Goal: Information Seeking & Learning: Learn about a topic

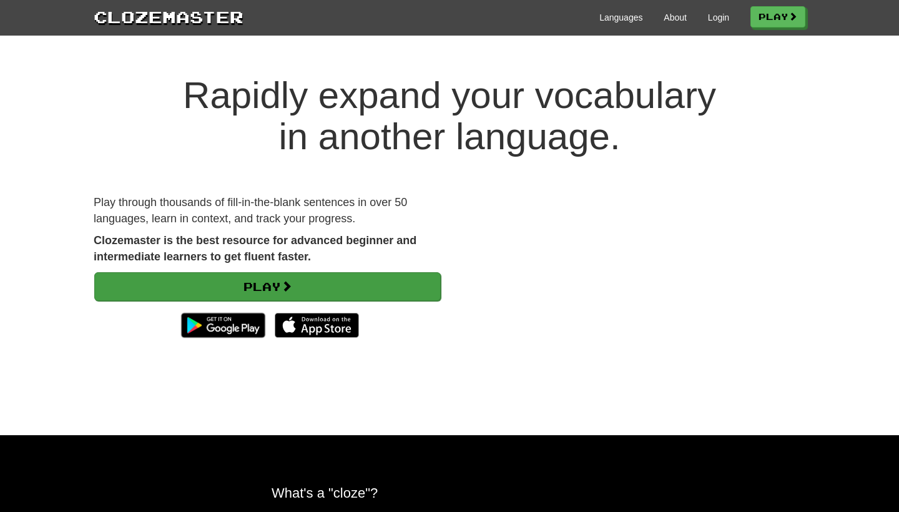
click at [270, 287] on link "Play" at bounding box center [267, 286] width 346 height 29
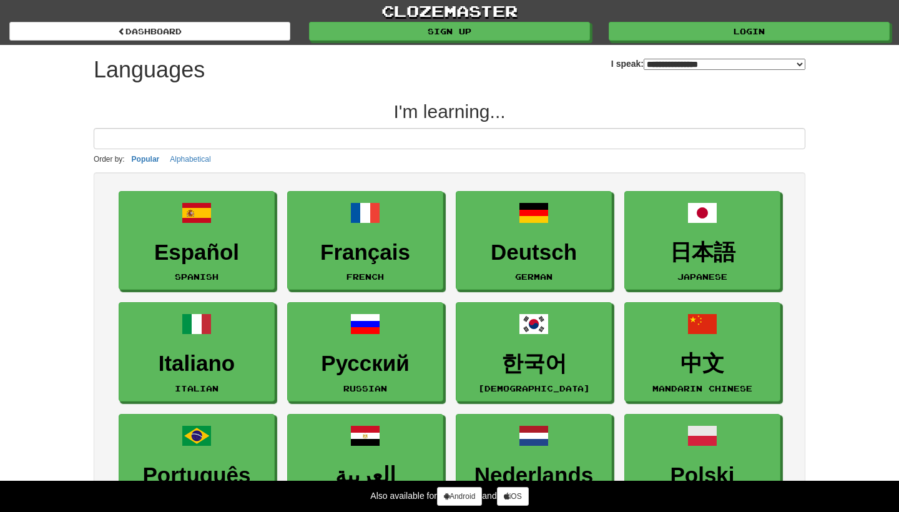
select select "*******"
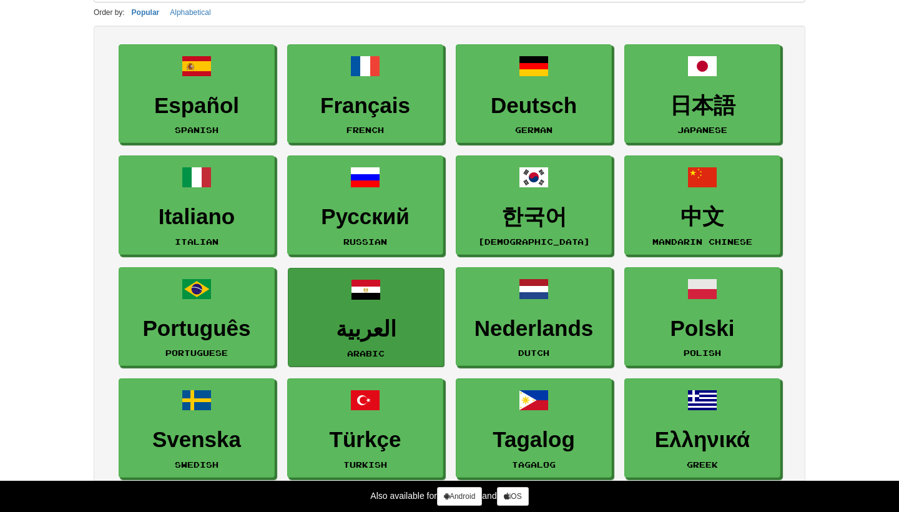
scroll to position [147, 0]
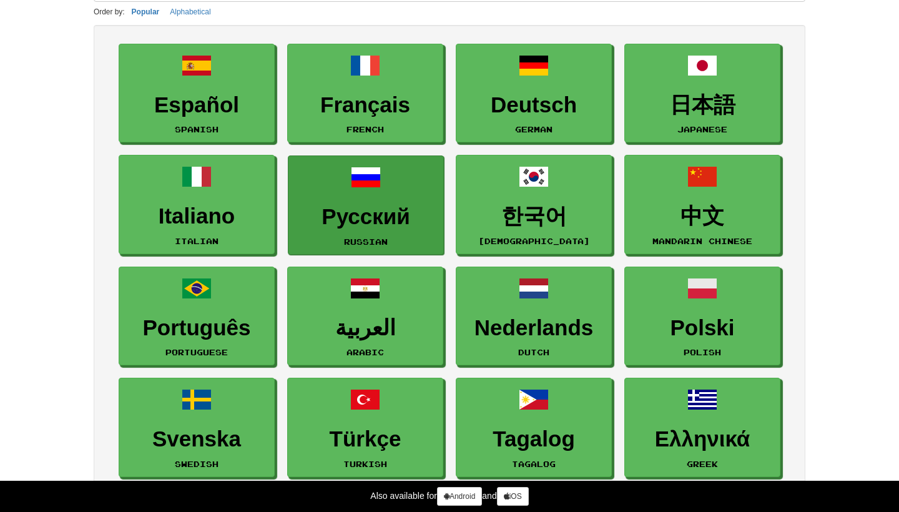
click at [373, 213] on h3 "Русский" at bounding box center [366, 217] width 142 height 24
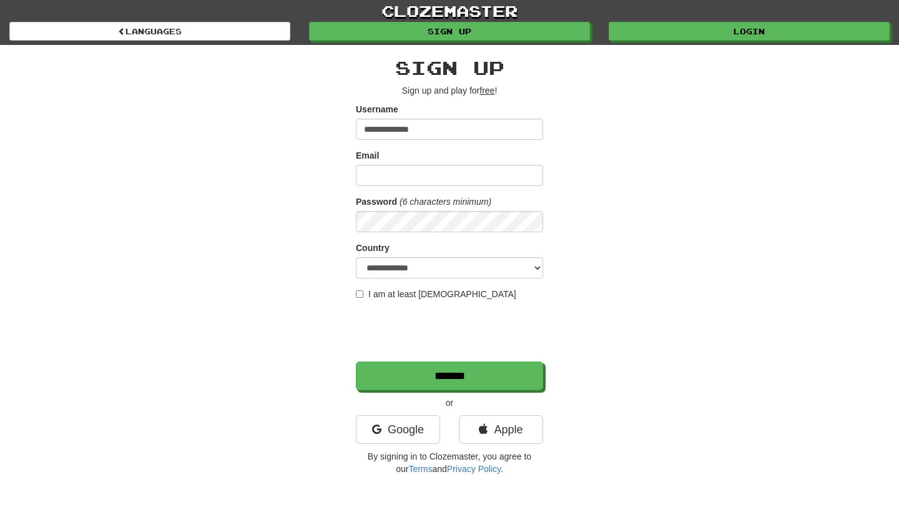
type input "**********"
click at [363, 291] on label "I am at least 16 years old" at bounding box center [436, 294] width 160 height 12
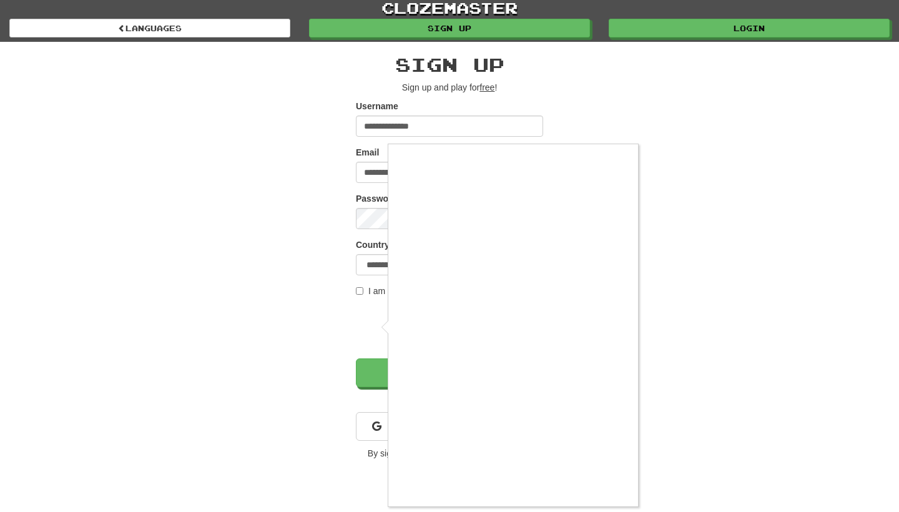
scroll to position [3, 0]
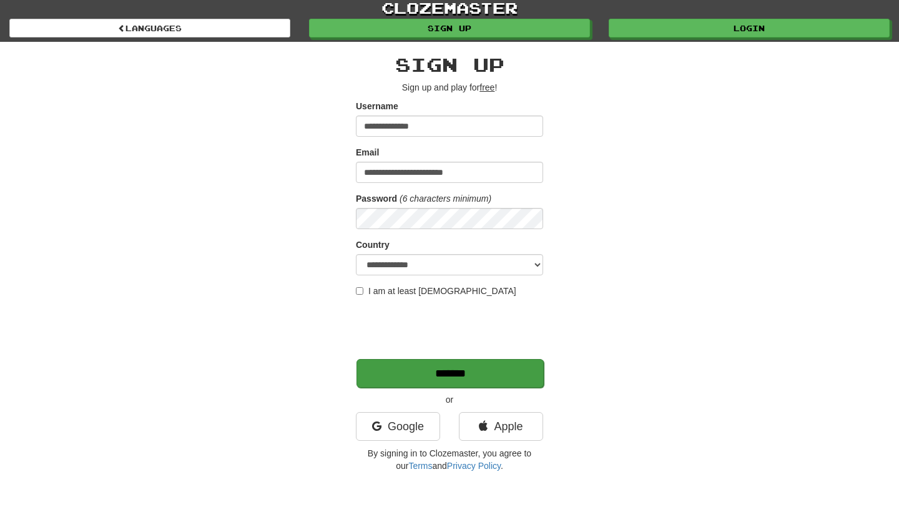
click at [479, 369] on input "*******" at bounding box center [449, 373] width 187 height 29
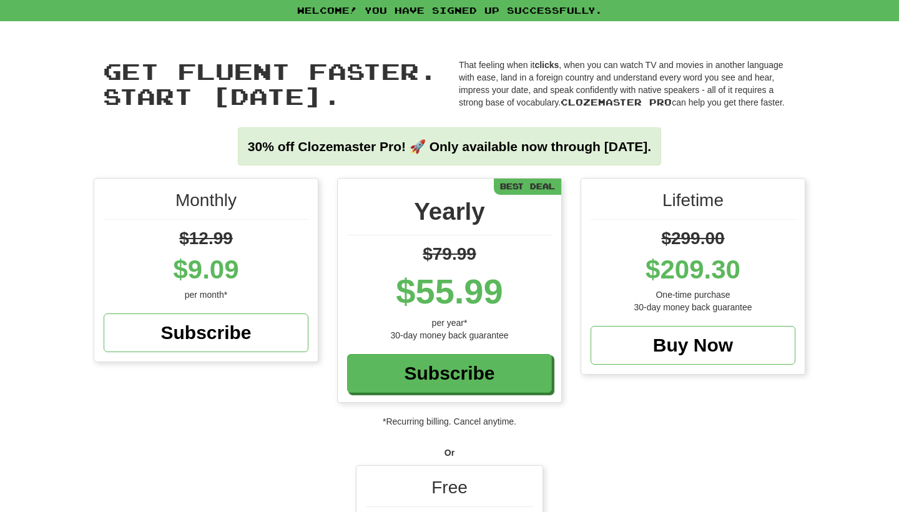
click at [484, 484] on div "Free" at bounding box center [449, 491] width 167 height 32
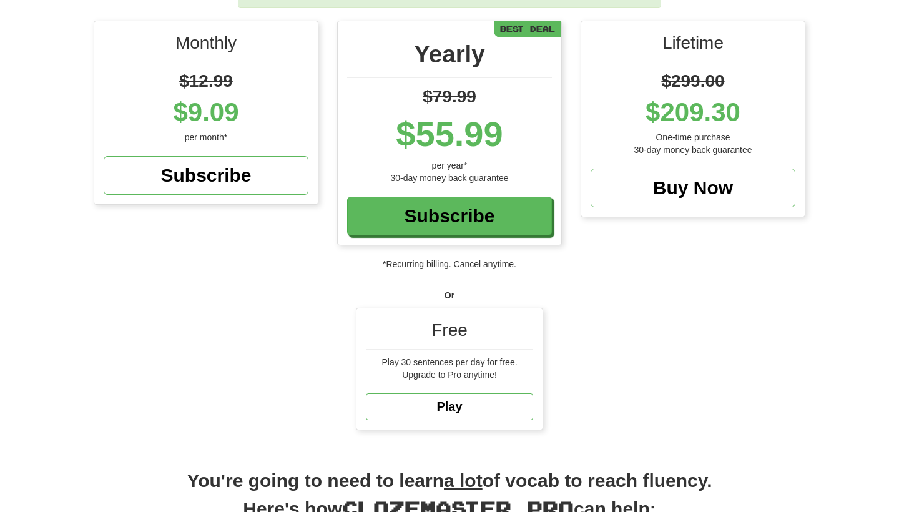
scroll to position [161, 0]
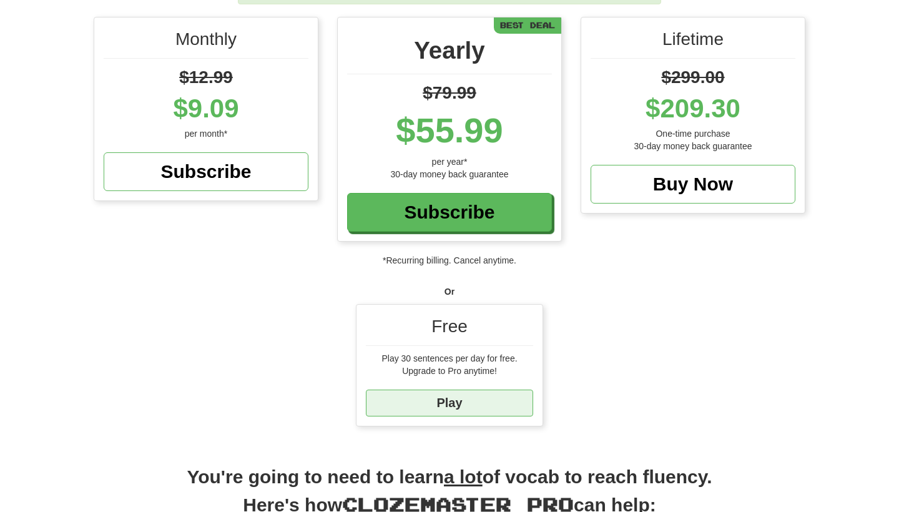
click at [463, 401] on link "Play" at bounding box center [449, 402] width 167 height 27
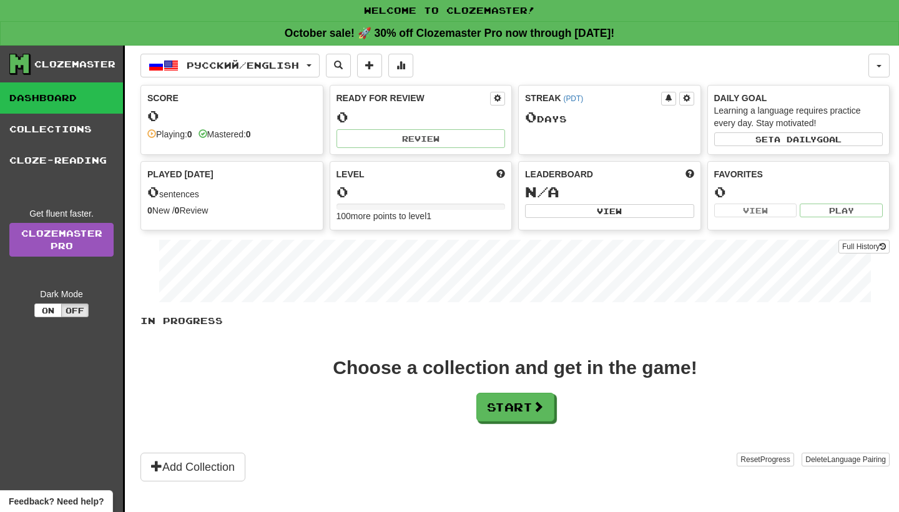
click at [248, 120] on div "0" at bounding box center [231, 116] width 169 height 16
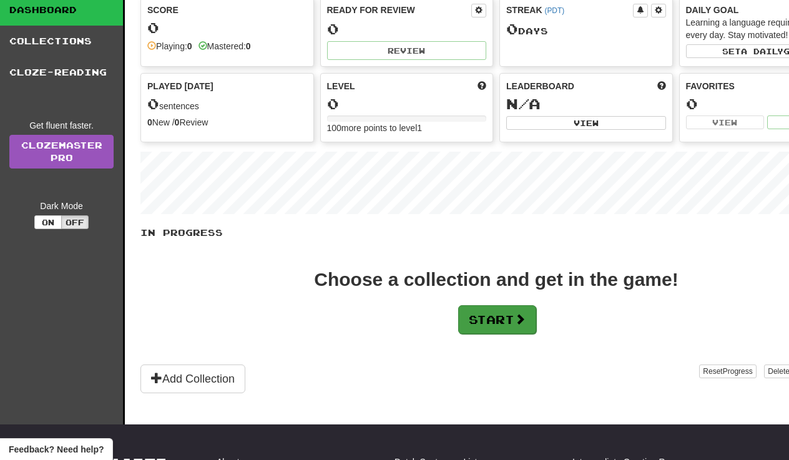
scroll to position [79, 0]
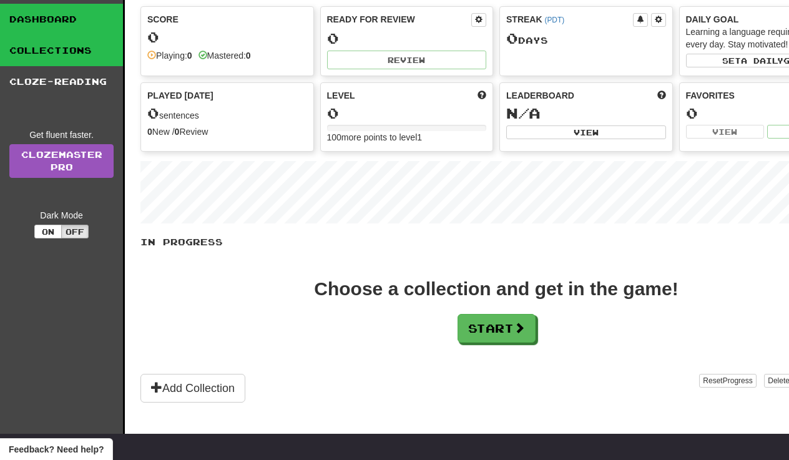
click at [59, 60] on link "Collections" at bounding box center [61, 50] width 123 height 31
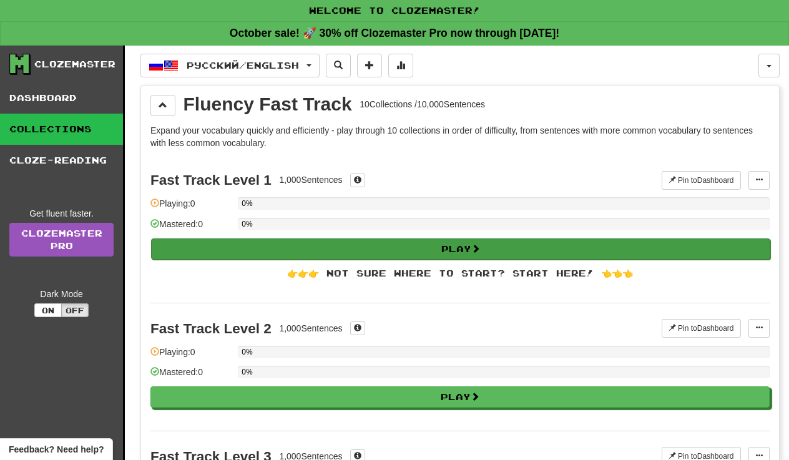
click at [290, 251] on button "Play" at bounding box center [460, 248] width 619 height 21
select select "**"
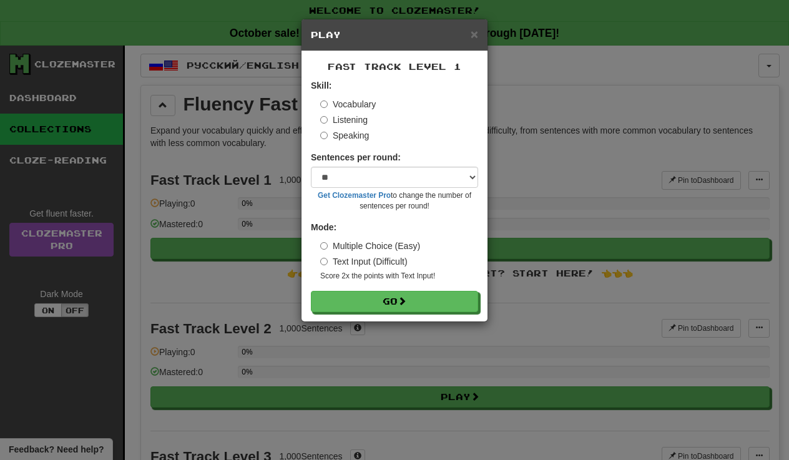
click at [355, 258] on label "Text Input (Difficult)" at bounding box center [363, 261] width 87 height 12
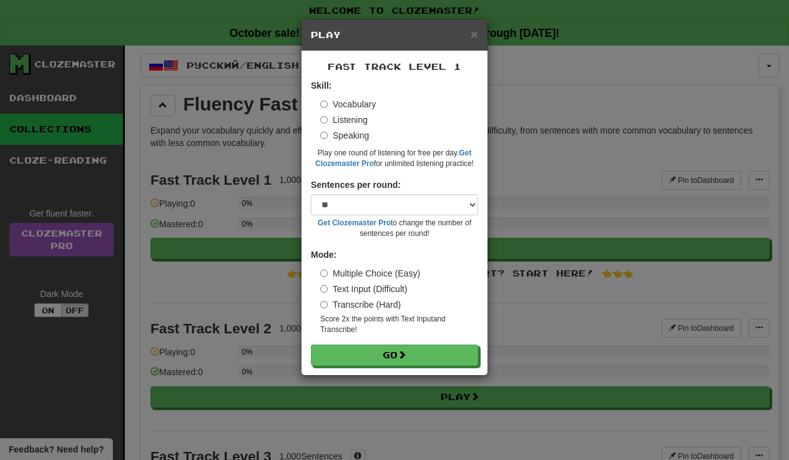
click at [325, 97] on div "Skill: Vocabulary Listening Speaking Play one round of listening for free per d…" at bounding box center [394, 124] width 167 height 90
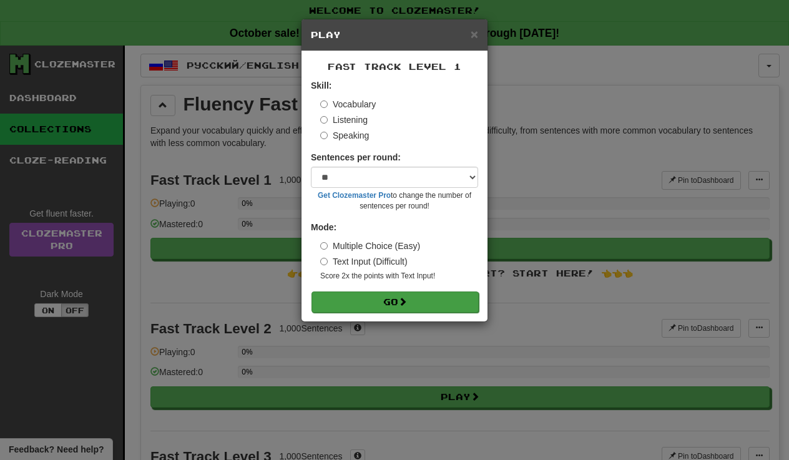
click at [336, 297] on button "Go" at bounding box center [394, 301] width 167 height 21
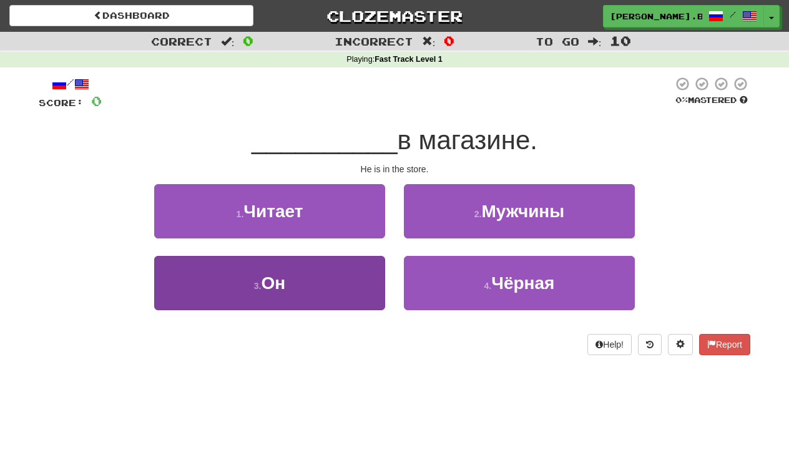
click at [333, 280] on button "3 . Он" at bounding box center [269, 283] width 231 height 54
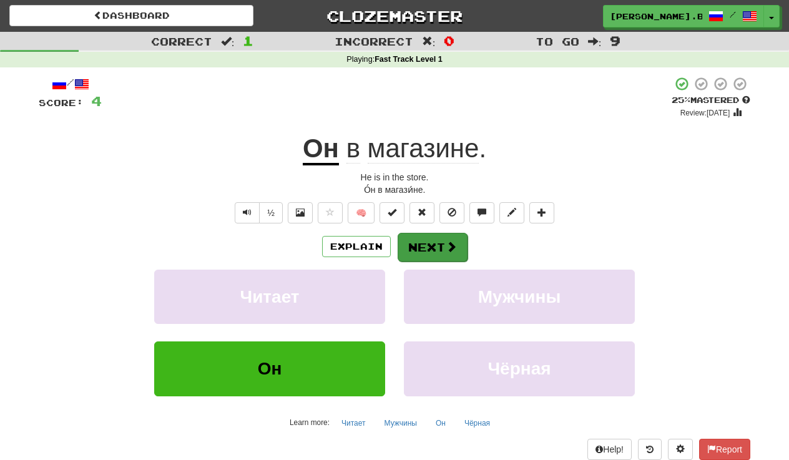
click at [428, 246] on button "Next" at bounding box center [433, 247] width 70 height 29
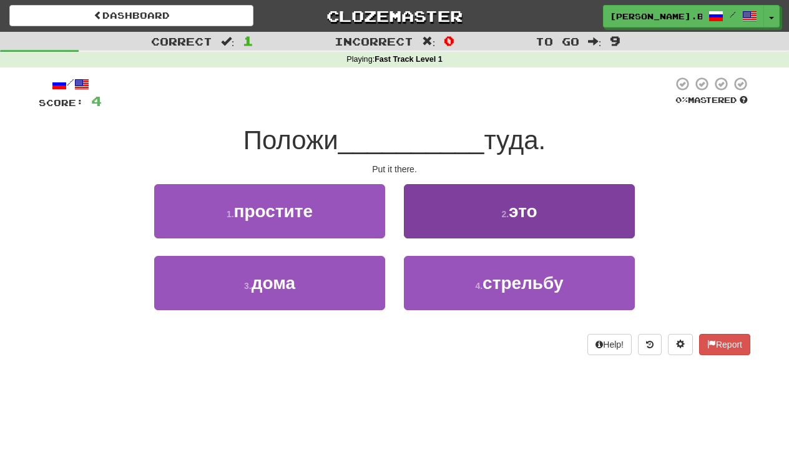
click at [451, 210] on button "2 . это" at bounding box center [519, 211] width 231 height 54
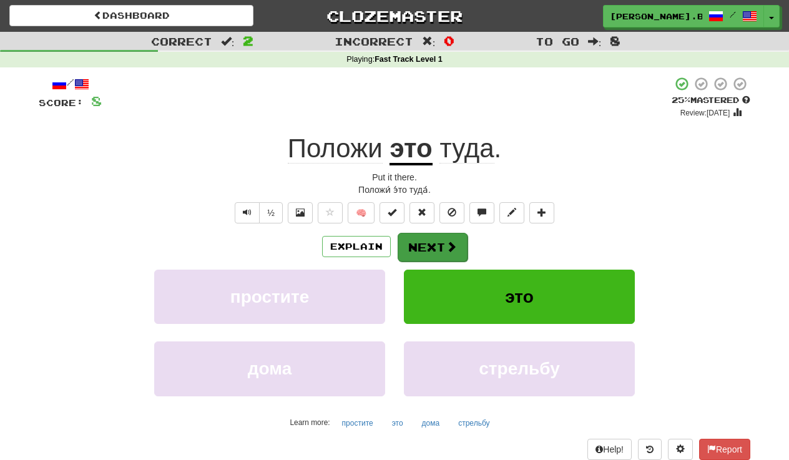
click at [446, 250] on span at bounding box center [451, 246] width 11 height 11
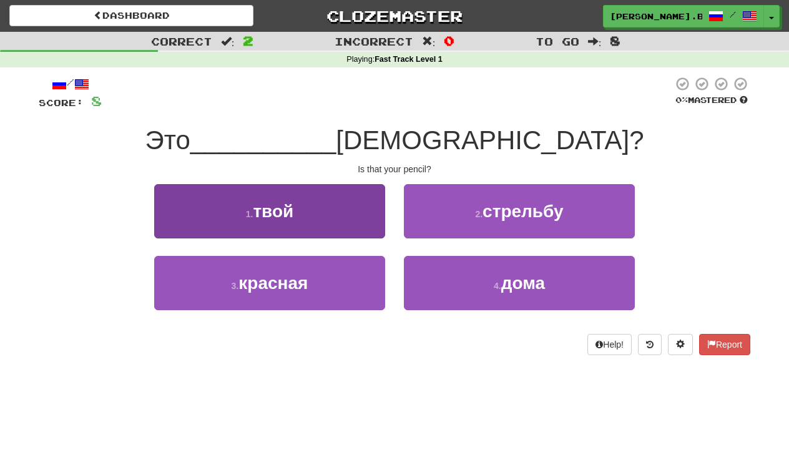
click at [366, 215] on button "1 . твой" at bounding box center [269, 211] width 231 height 54
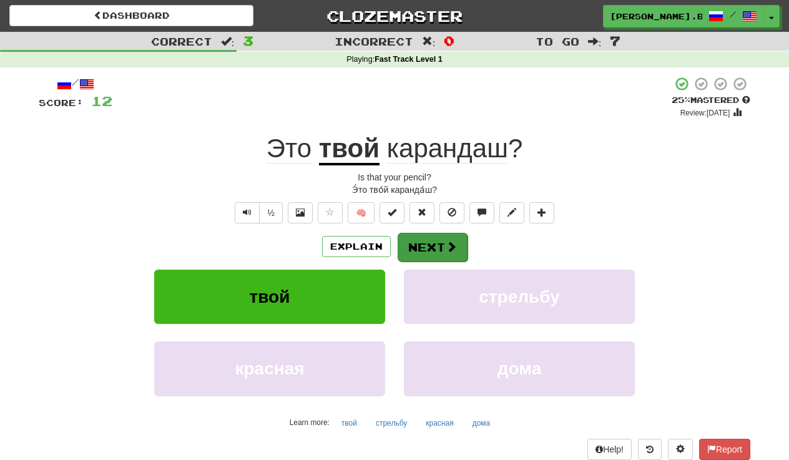
click at [421, 250] on button "Next" at bounding box center [433, 247] width 70 height 29
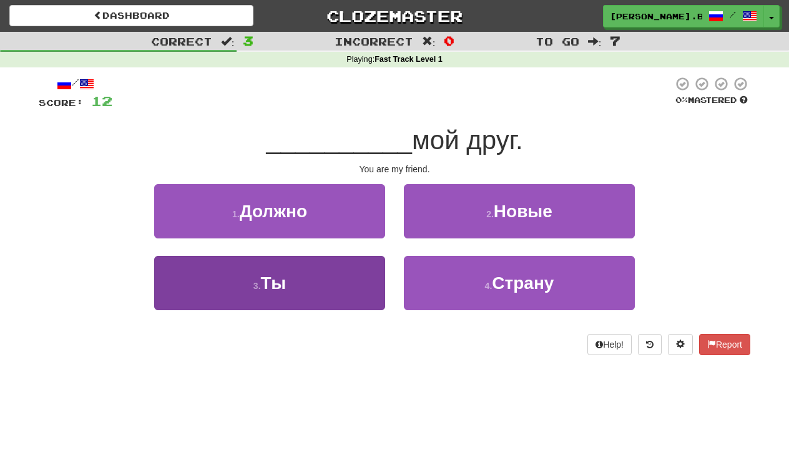
click at [352, 275] on button "3 . Ты" at bounding box center [269, 283] width 231 height 54
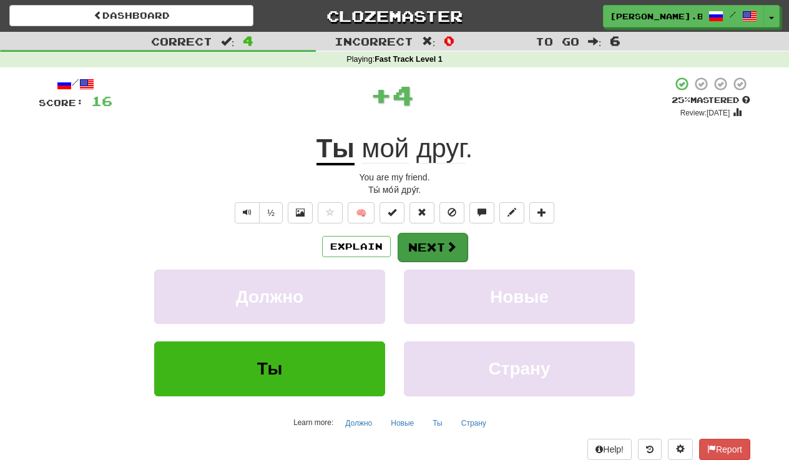
click at [424, 238] on button "Next" at bounding box center [433, 247] width 70 height 29
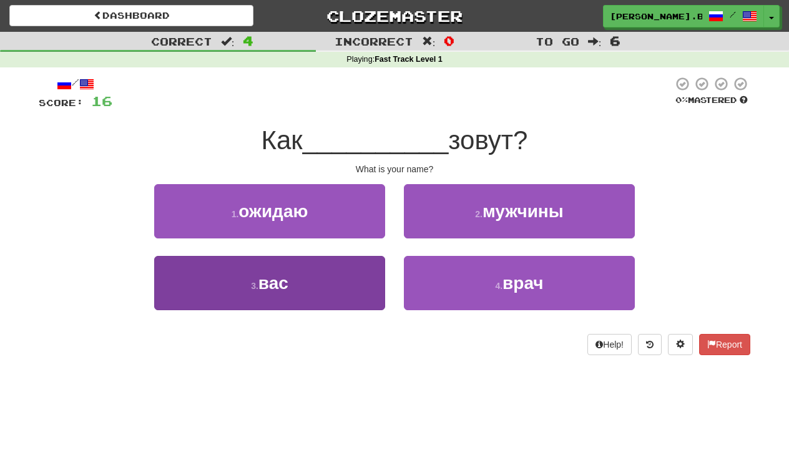
click at [334, 277] on button "3 . вас" at bounding box center [269, 283] width 231 height 54
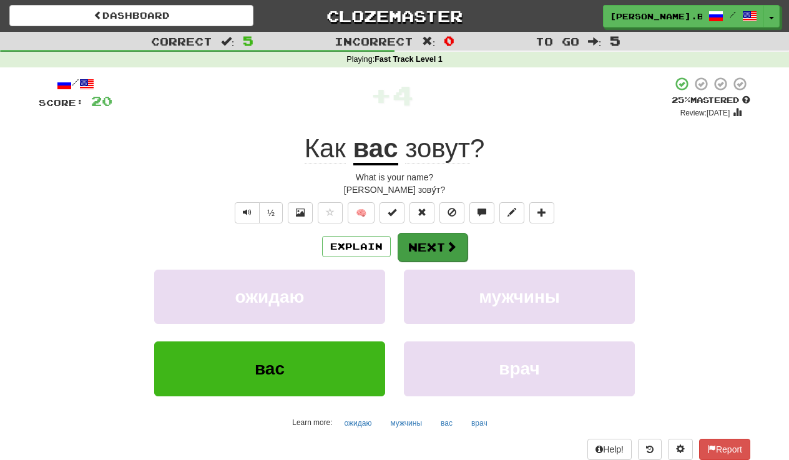
click at [431, 241] on button "Next" at bounding box center [433, 247] width 70 height 29
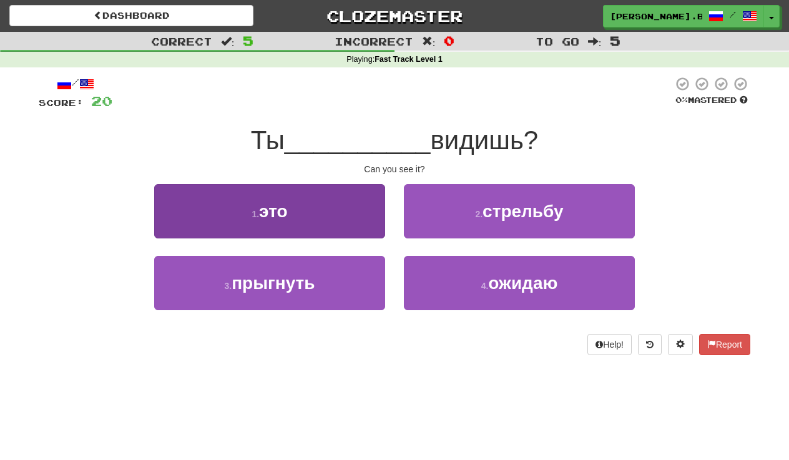
click at [343, 201] on button "1 . это" at bounding box center [269, 211] width 231 height 54
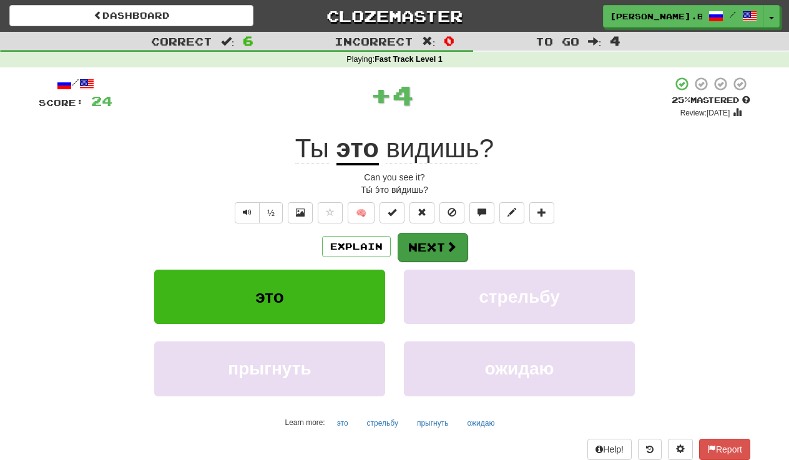
click at [433, 247] on button "Next" at bounding box center [433, 247] width 70 height 29
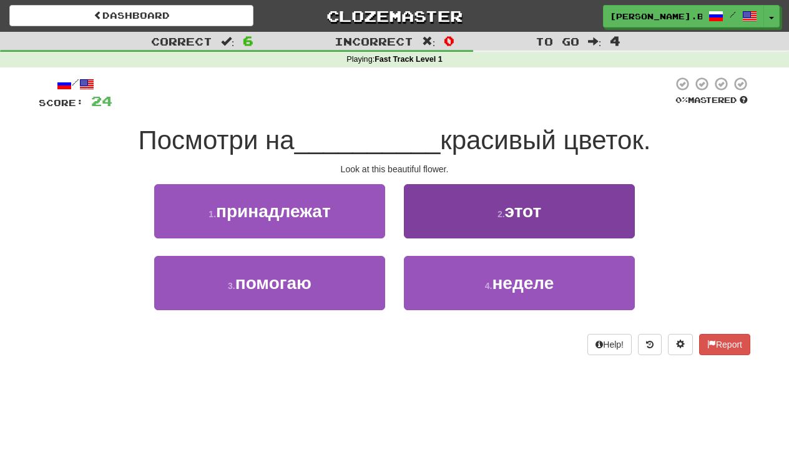
click at [428, 198] on button "2 . этот" at bounding box center [519, 211] width 231 height 54
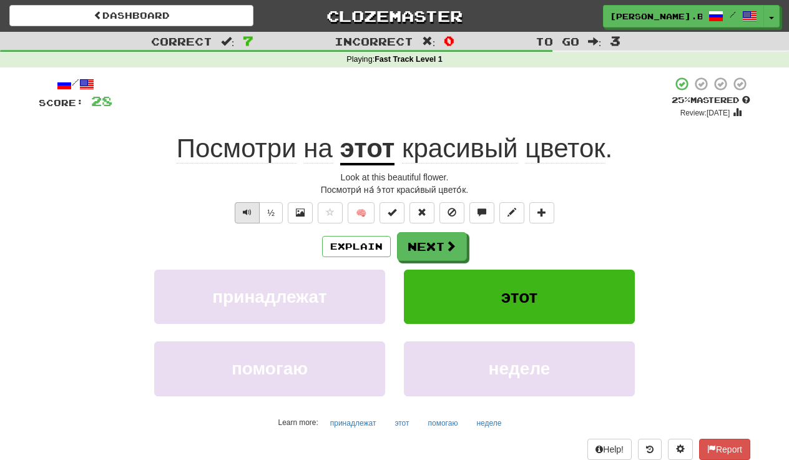
click at [247, 215] on span "Text-to-speech controls" at bounding box center [247, 212] width 9 height 9
click at [276, 212] on button "½" at bounding box center [271, 212] width 24 height 21
click at [423, 244] on button "Next" at bounding box center [433, 247] width 70 height 29
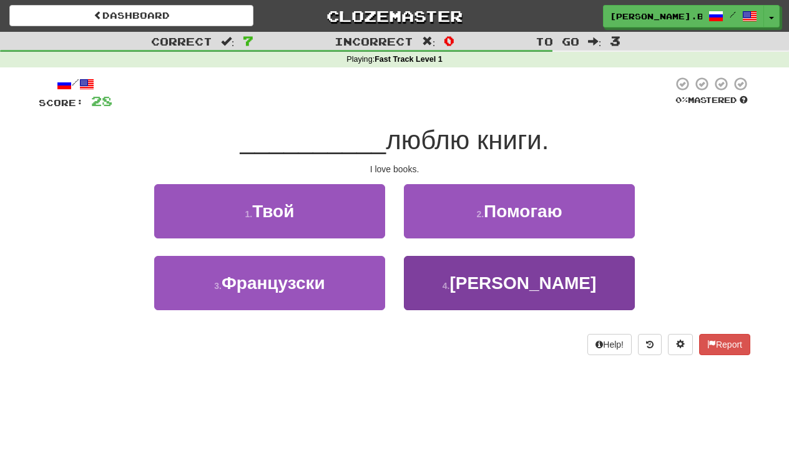
click at [422, 278] on button "4 . Я" at bounding box center [519, 283] width 231 height 54
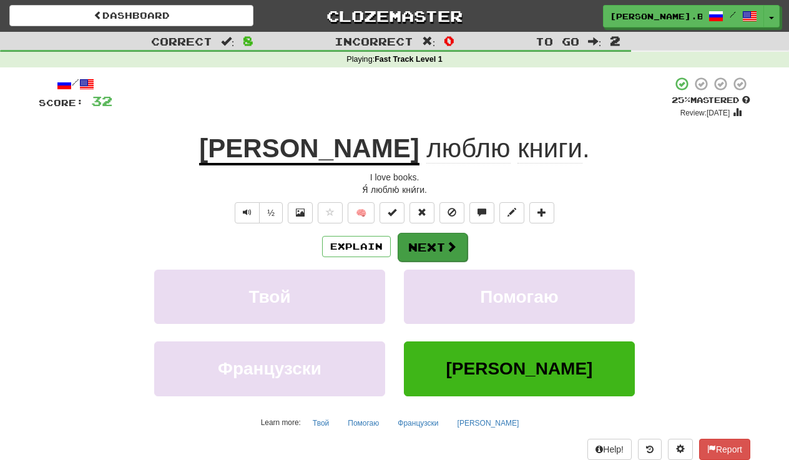
click at [419, 246] on button "Next" at bounding box center [433, 247] width 70 height 29
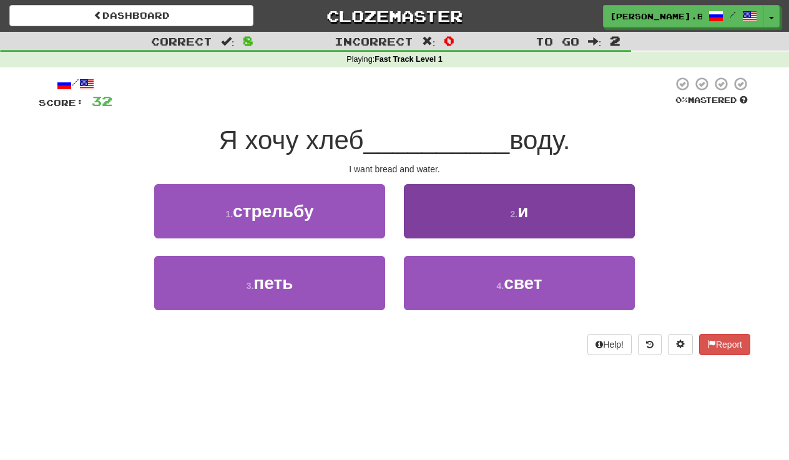
click at [468, 208] on button "2 . и" at bounding box center [519, 211] width 231 height 54
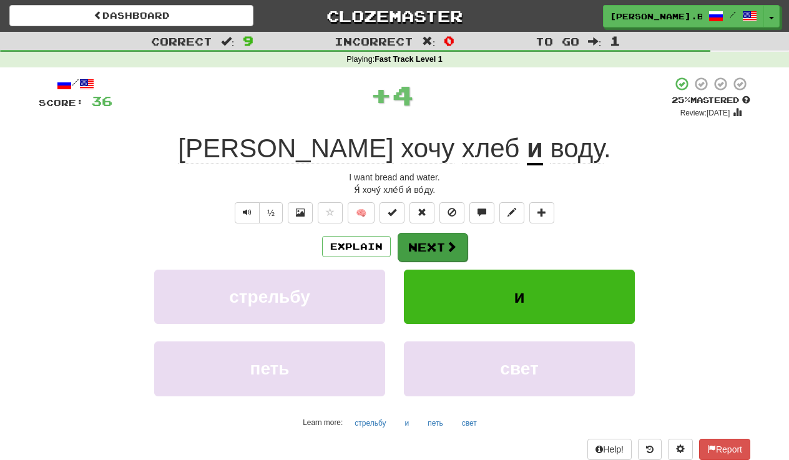
click at [454, 243] on span at bounding box center [451, 246] width 11 height 11
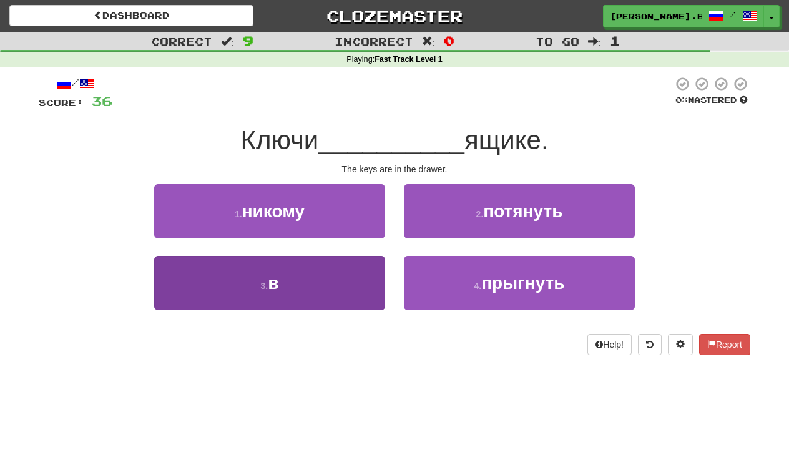
click at [302, 294] on button "3 . в" at bounding box center [269, 283] width 231 height 54
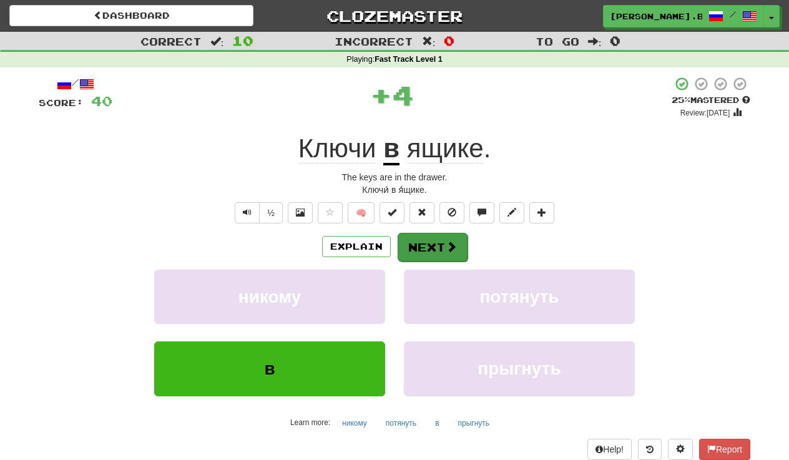
click at [427, 247] on button "Next" at bounding box center [433, 247] width 70 height 29
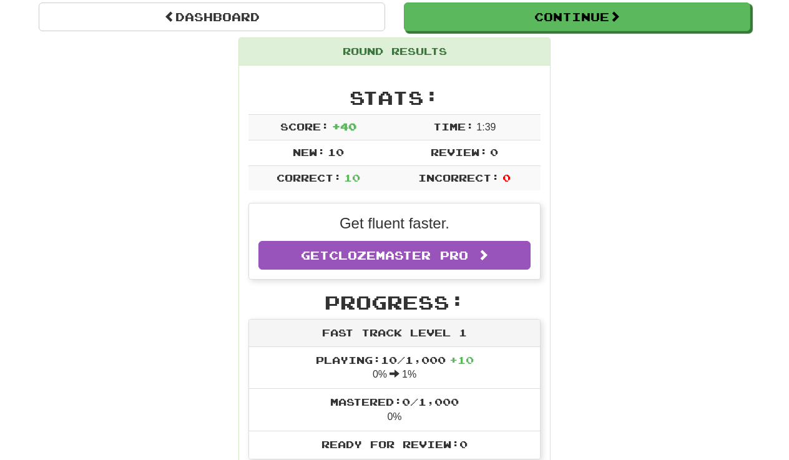
scroll to position [68, 0]
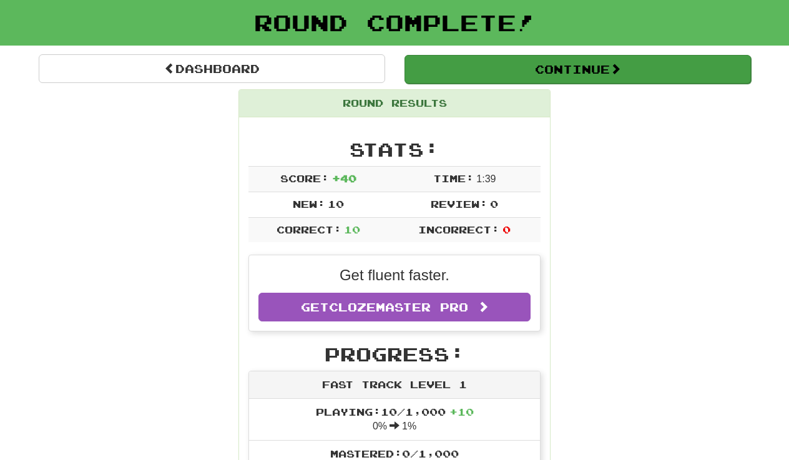
click at [560, 75] on button "Continue" at bounding box center [577, 69] width 346 height 29
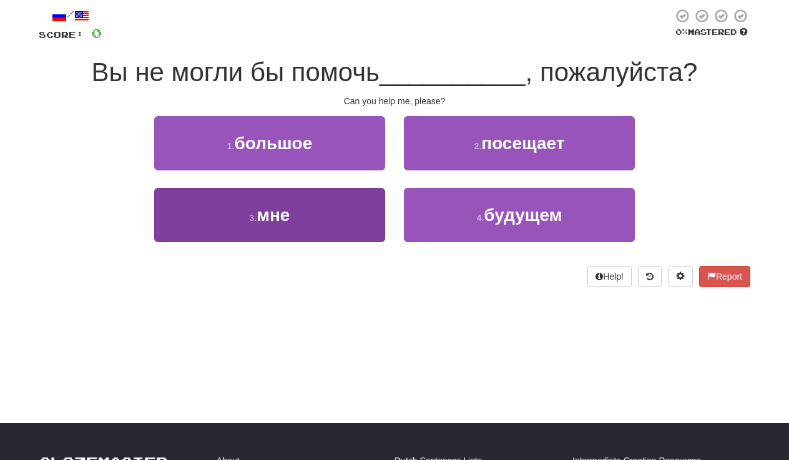
click at [336, 203] on button "3 . мне" at bounding box center [269, 215] width 231 height 54
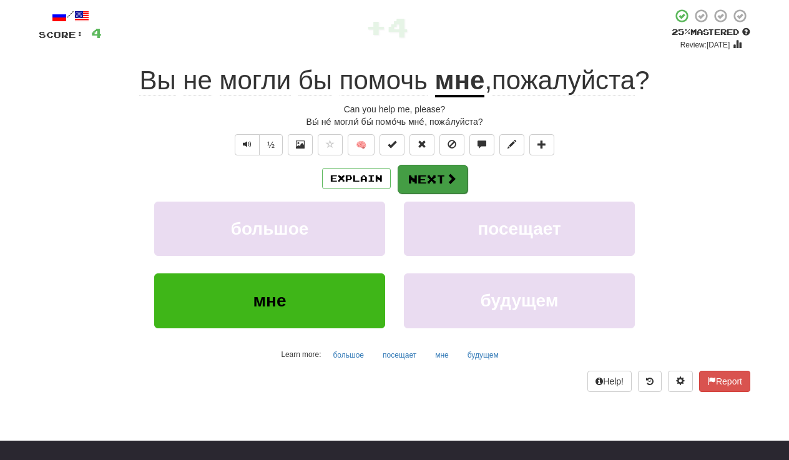
click at [424, 177] on button "Next" at bounding box center [433, 179] width 70 height 29
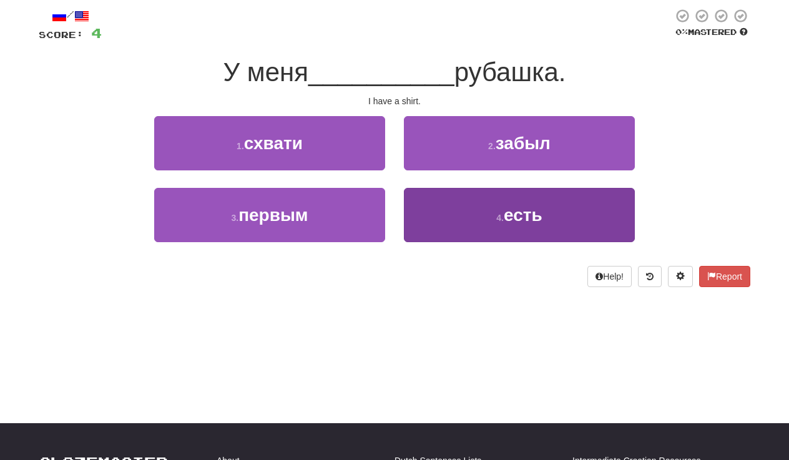
click at [456, 202] on button "4 . есть" at bounding box center [519, 215] width 231 height 54
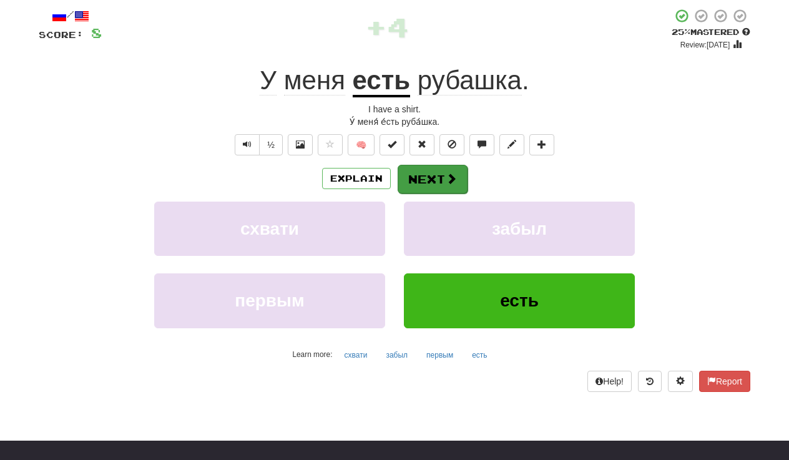
click at [421, 178] on button "Next" at bounding box center [433, 179] width 70 height 29
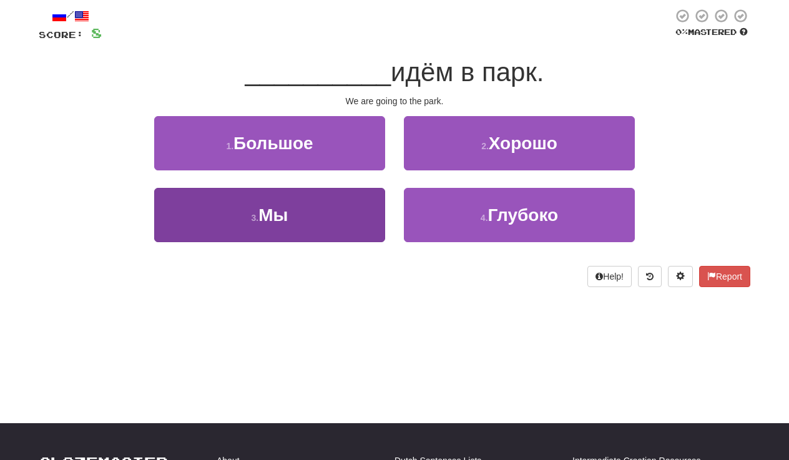
click at [335, 210] on button "3 . Мы" at bounding box center [269, 215] width 231 height 54
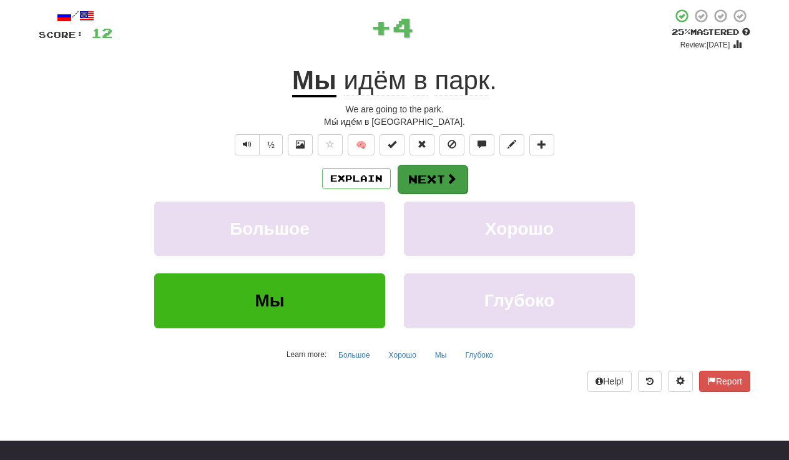
click at [416, 172] on button "Next" at bounding box center [433, 179] width 70 height 29
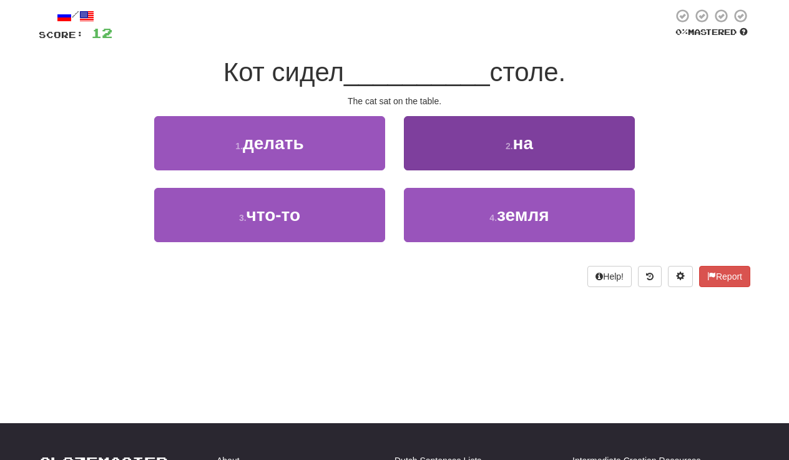
click at [436, 140] on button "2 . на" at bounding box center [519, 143] width 231 height 54
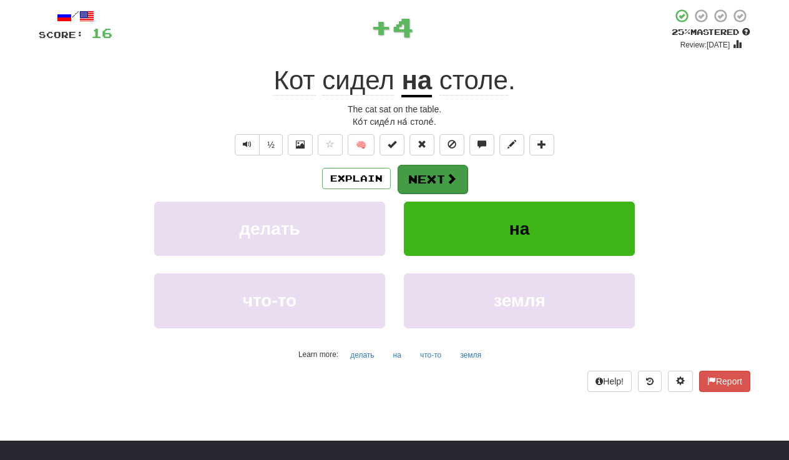
click at [437, 183] on button "Next" at bounding box center [433, 179] width 70 height 29
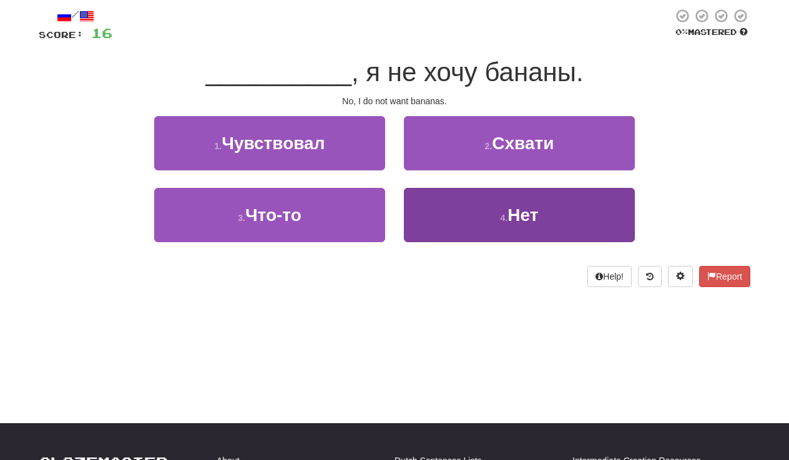
click at [448, 198] on button "4 . Нет" at bounding box center [519, 215] width 231 height 54
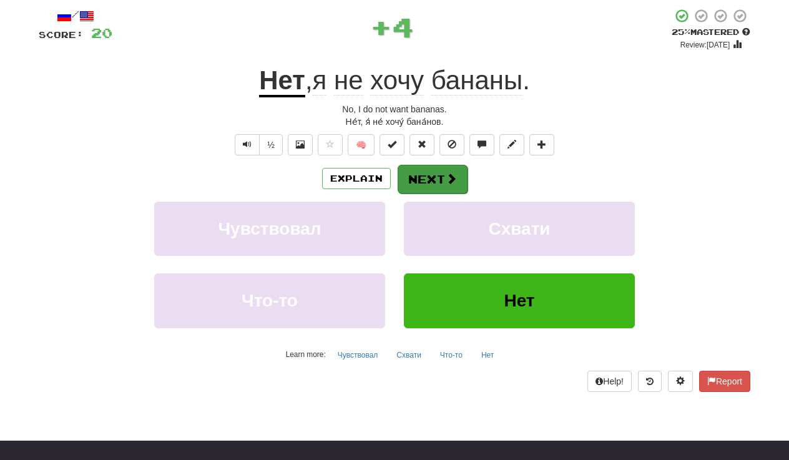
click at [430, 174] on button "Next" at bounding box center [433, 179] width 70 height 29
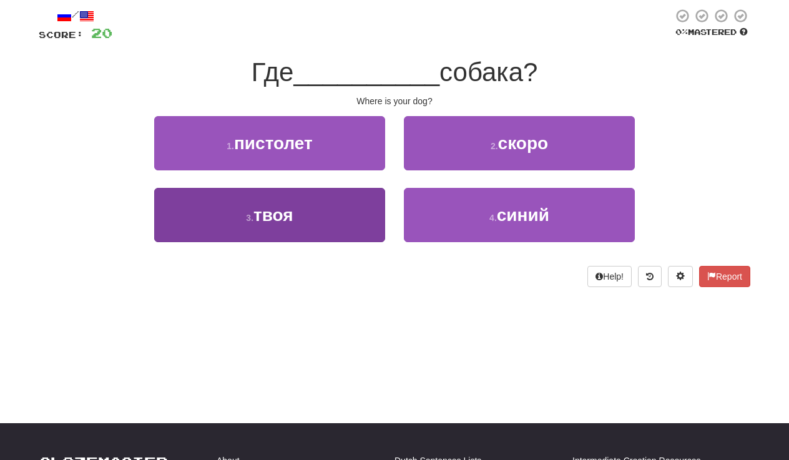
click at [317, 204] on button "3 . твоя" at bounding box center [269, 215] width 231 height 54
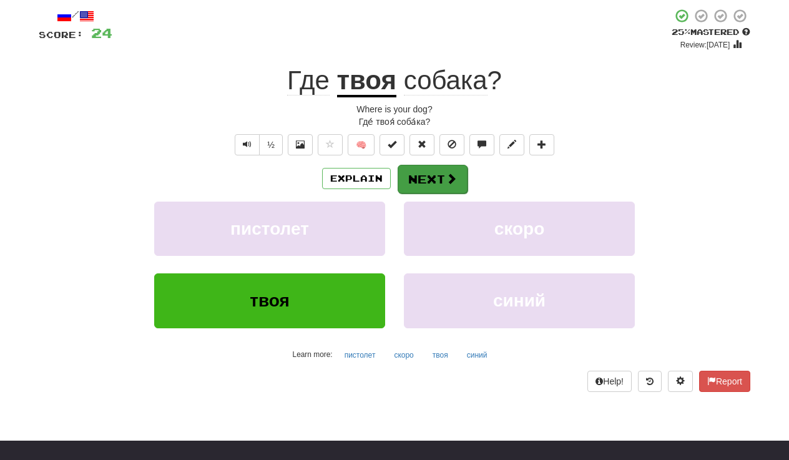
click at [428, 172] on button "Next" at bounding box center [433, 179] width 70 height 29
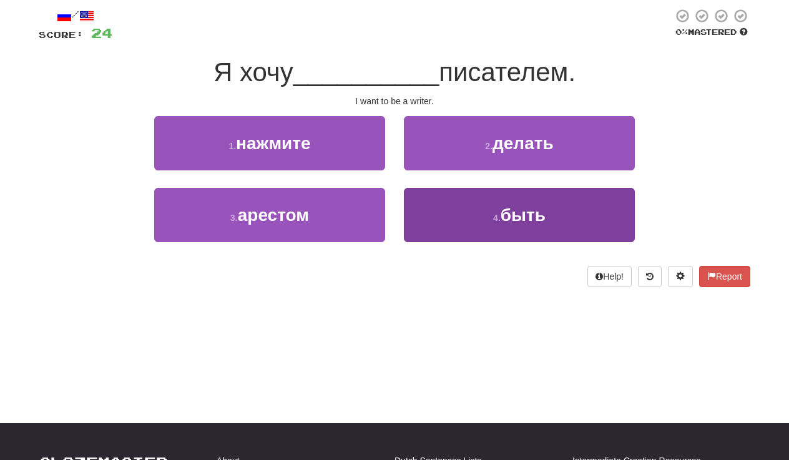
click at [450, 207] on button "4 . быть" at bounding box center [519, 215] width 231 height 54
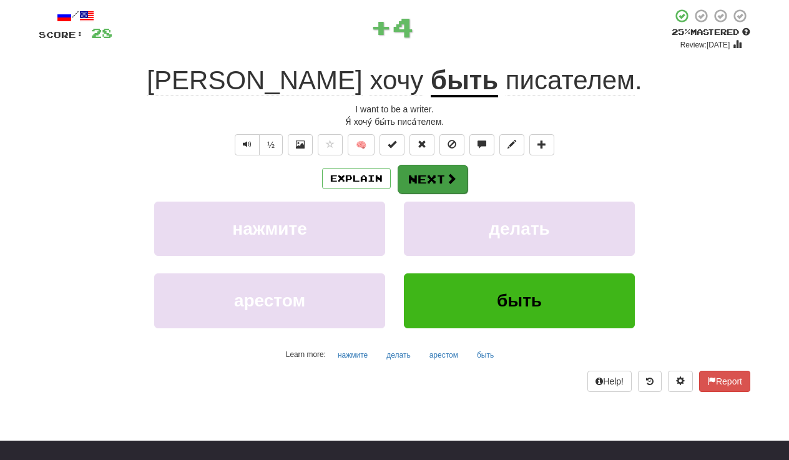
click at [422, 176] on button "Next" at bounding box center [433, 179] width 70 height 29
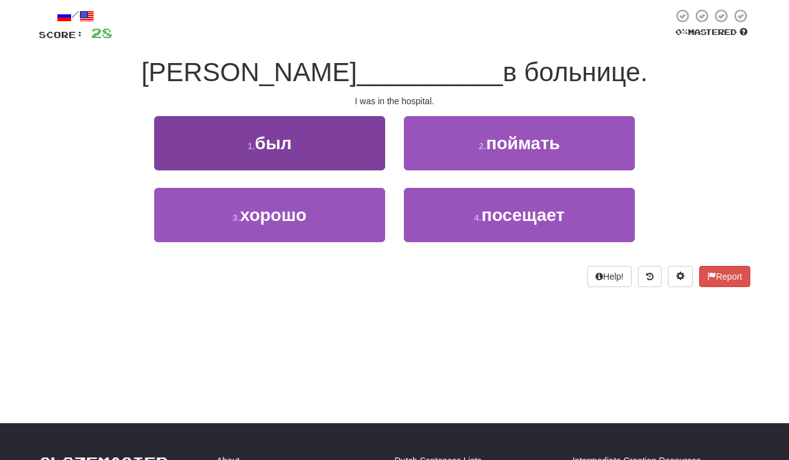
click at [345, 137] on button "1 . был" at bounding box center [269, 143] width 231 height 54
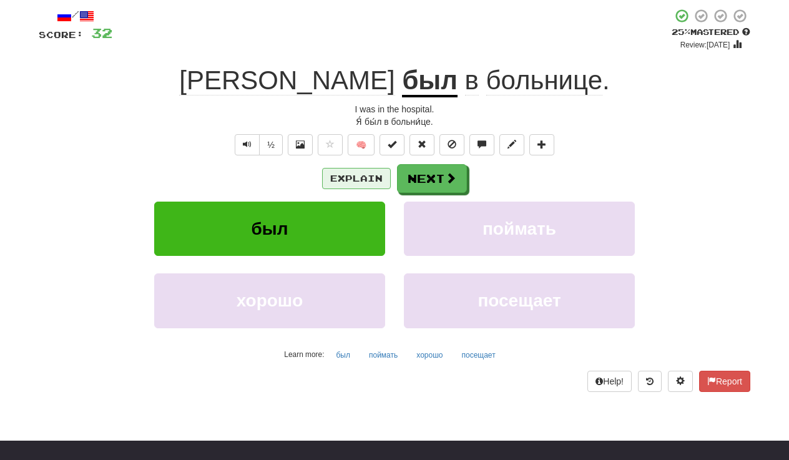
click at [354, 171] on button "Explain" at bounding box center [356, 178] width 69 height 21
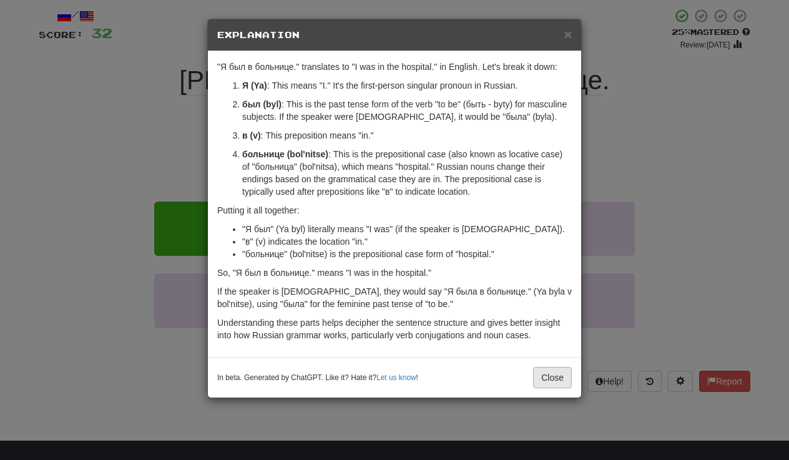
click at [554, 374] on button "Close" at bounding box center [552, 377] width 39 height 21
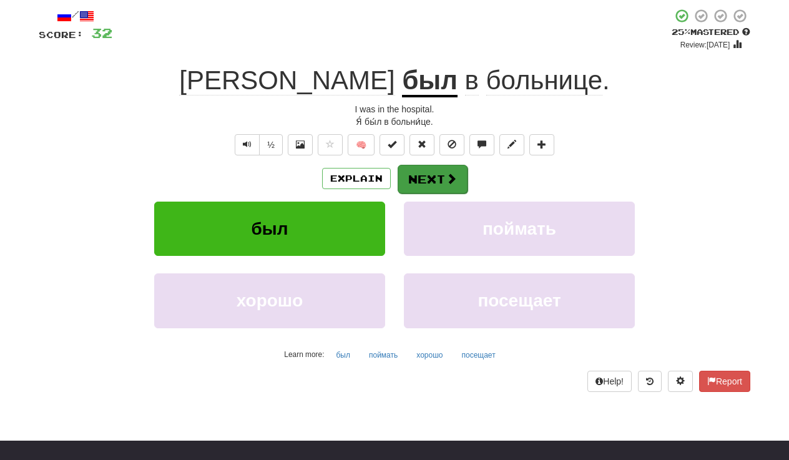
click at [446, 181] on span at bounding box center [451, 178] width 11 height 11
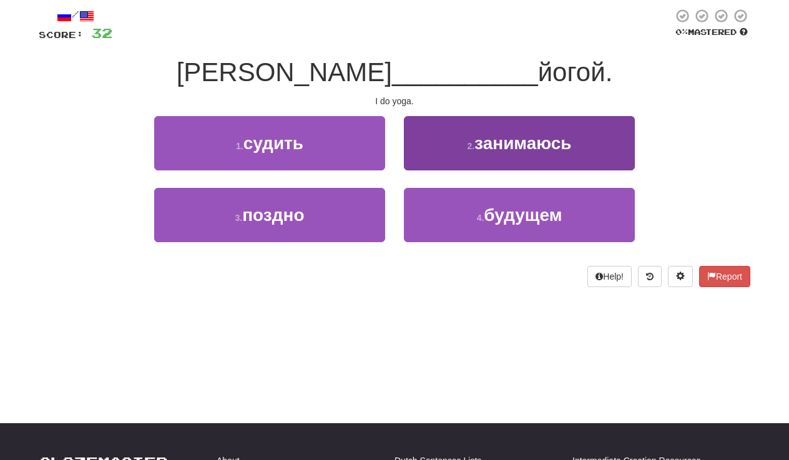
click at [448, 152] on button "2 . занимаюсь" at bounding box center [519, 143] width 231 height 54
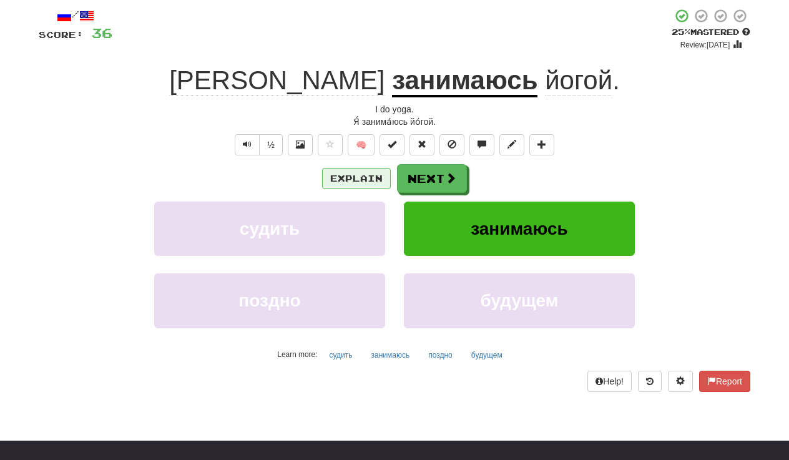
click at [361, 179] on button "Explain" at bounding box center [356, 178] width 69 height 21
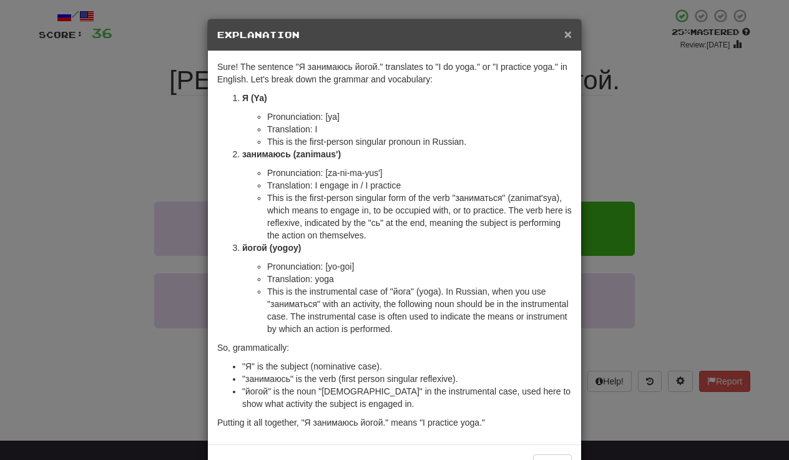
click at [567, 38] on span "×" at bounding box center [567, 34] width 7 height 14
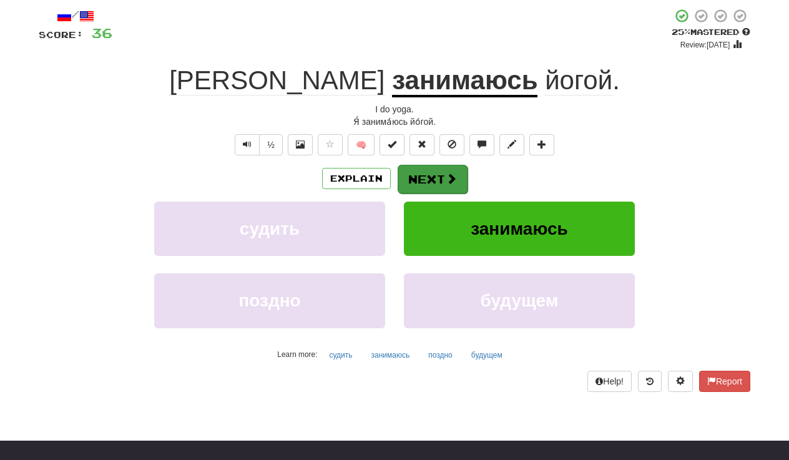
click at [446, 177] on span at bounding box center [451, 178] width 11 height 11
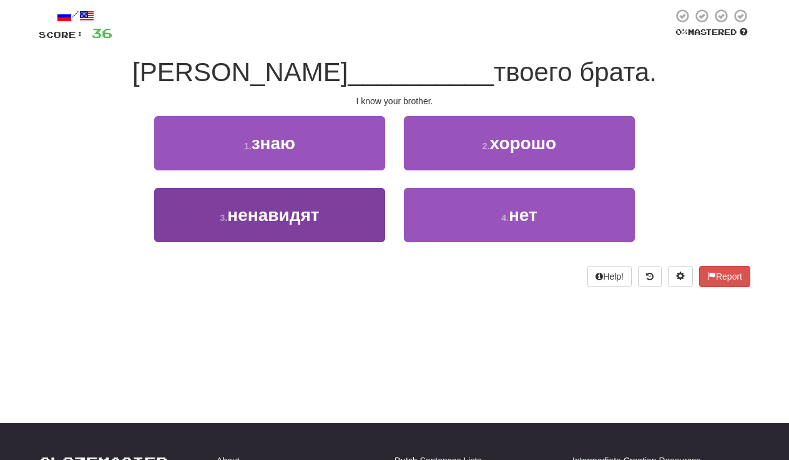
click at [334, 215] on button "3 . ненавидят" at bounding box center [269, 215] width 231 height 54
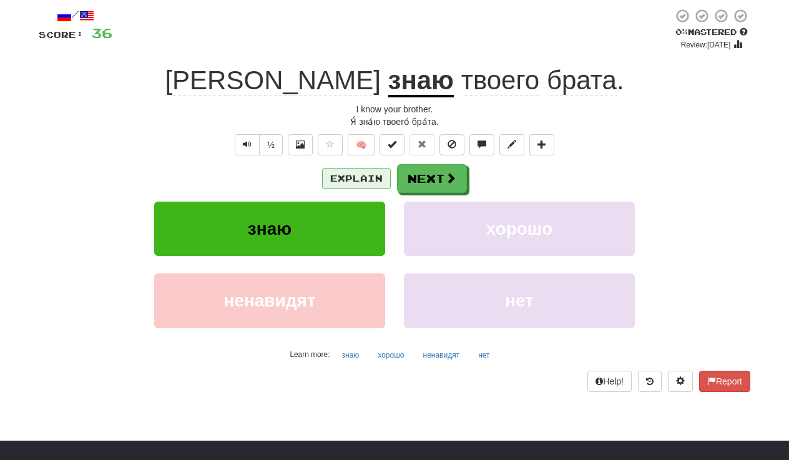
click at [366, 174] on button "Explain" at bounding box center [356, 178] width 69 height 21
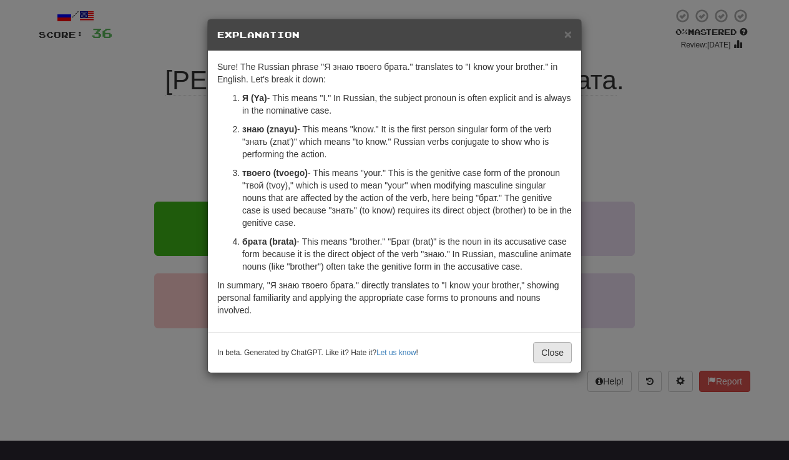
click at [552, 353] on button "Close" at bounding box center [552, 352] width 39 height 21
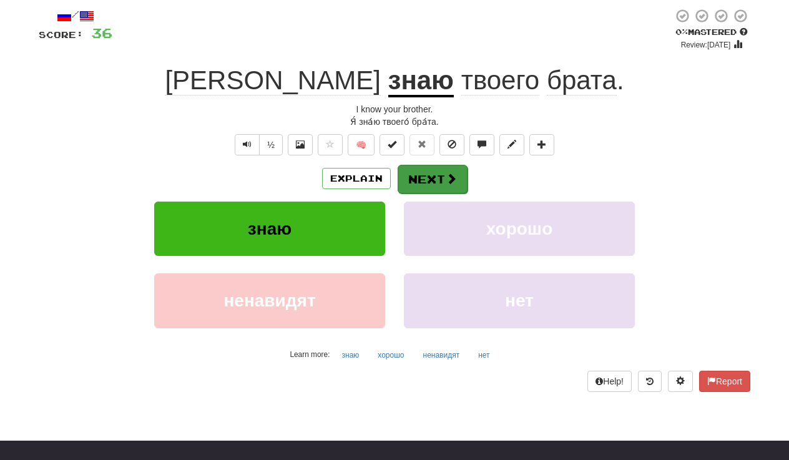
click at [441, 182] on button "Next" at bounding box center [433, 179] width 70 height 29
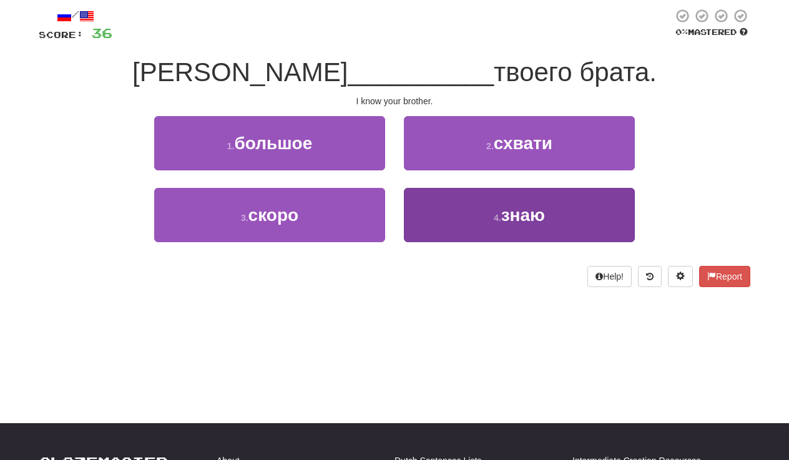
click at [467, 208] on button "4 . знаю" at bounding box center [519, 215] width 231 height 54
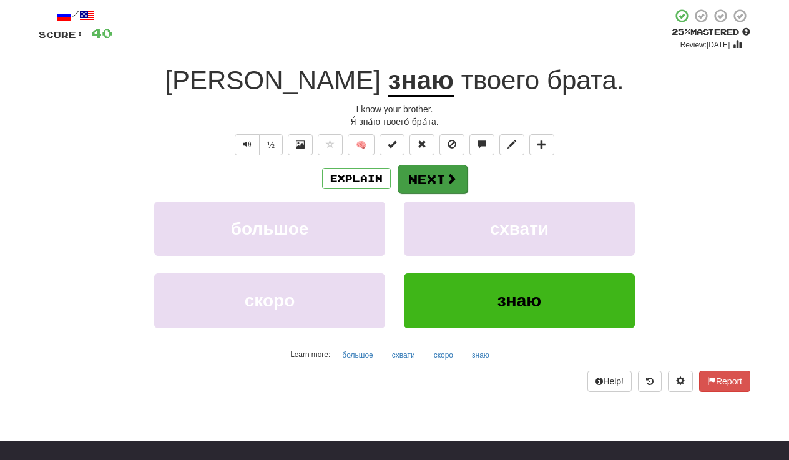
click at [436, 175] on button "Next" at bounding box center [433, 179] width 70 height 29
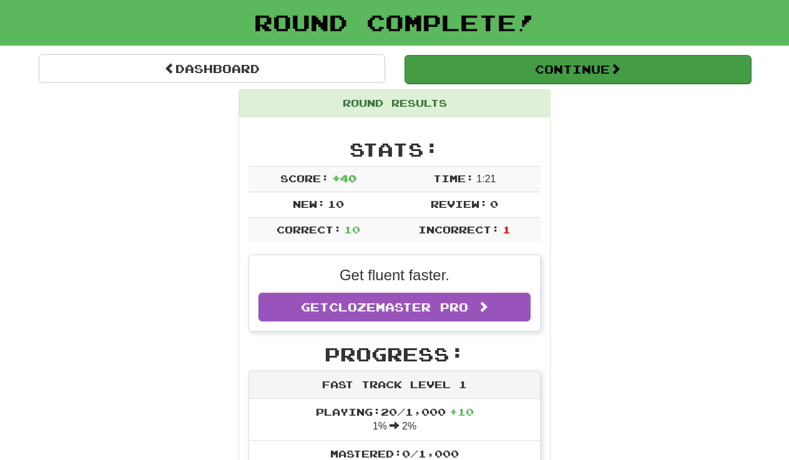
click at [499, 62] on button "Continue" at bounding box center [577, 69] width 346 height 29
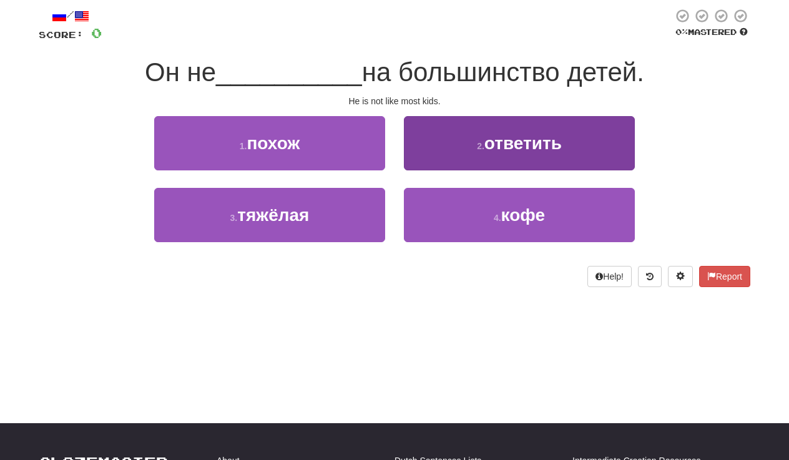
click at [449, 138] on button "2 . ответить" at bounding box center [519, 143] width 231 height 54
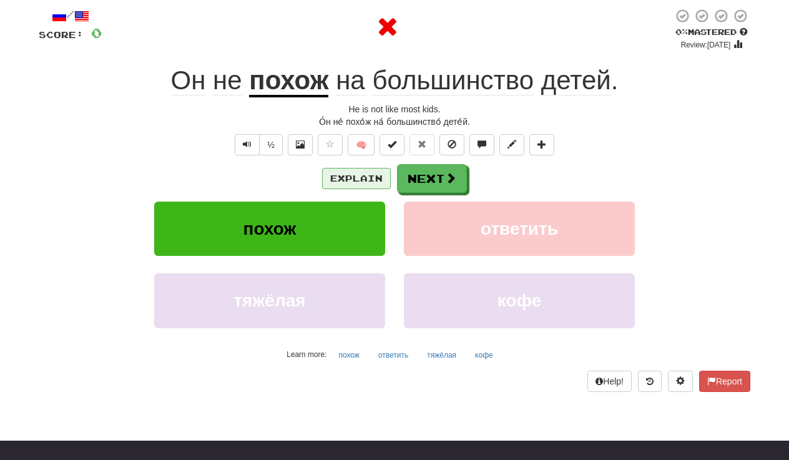
click at [364, 175] on button "Explain" at bounding box center [356, 178] width 69 height 21
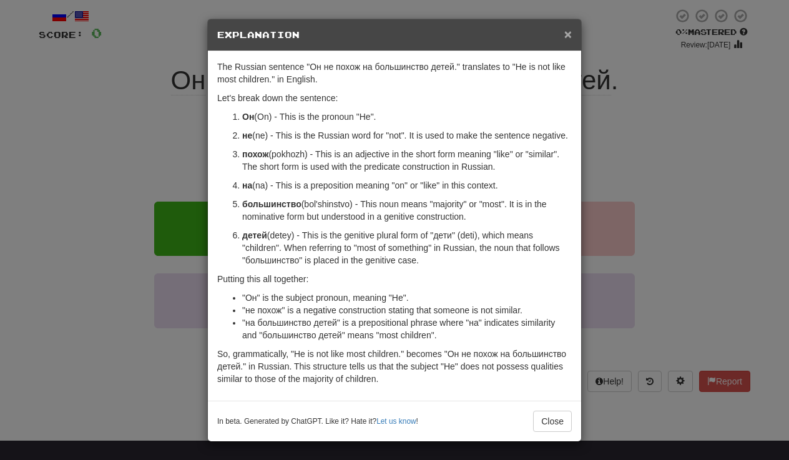
click at [569, 37] on span "×" at bounding box center [567, 34] width 7 height 14
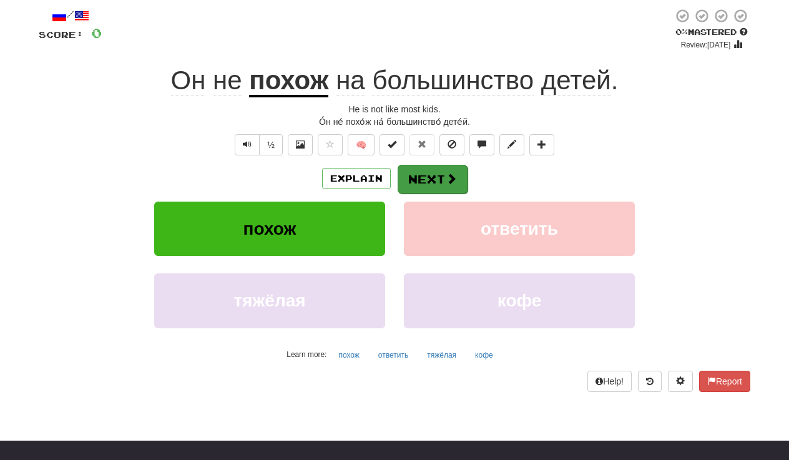
click at [452, 176] on span at bounding box center [451, 178] width 11 height 11
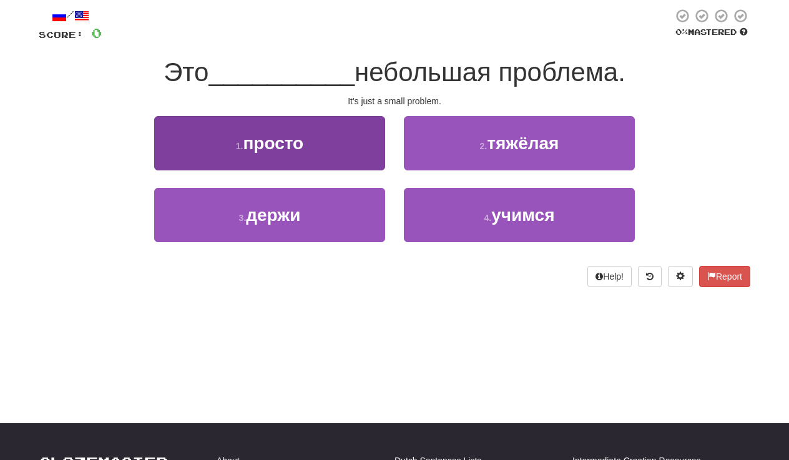
click at [358, 146] on button "1 . просто" at bounding box center [269, 143] width 231 height 54
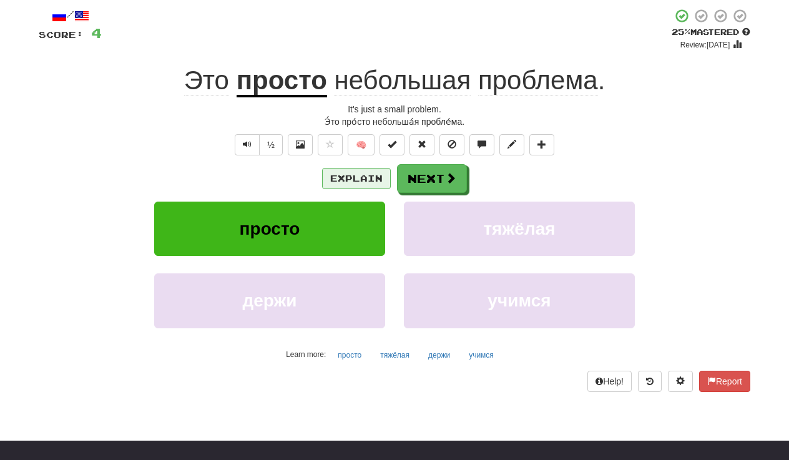
click at [371, 176] on button "Explain" at bounding box center [356, 178] width 69 height 21
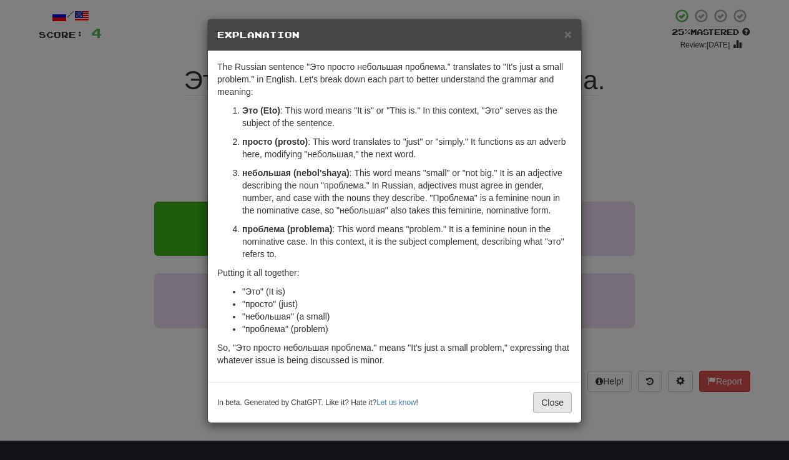
click at [549, 399] on button "Close" at bounding box center [552, 402] width 39 height 21
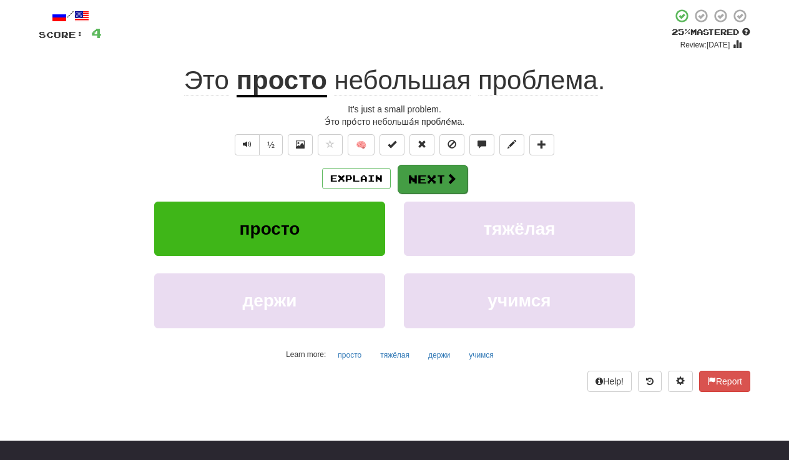
click at [434, 185] on button "Next" at bounding box center [433, 179] width 70 height 29
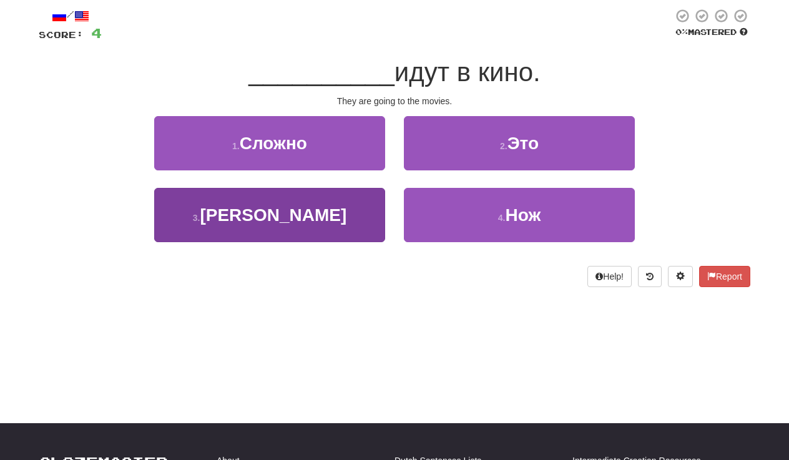
click at [345, 212] on button "3 . Они" at bounding box center [269, 215] width 231 height 54
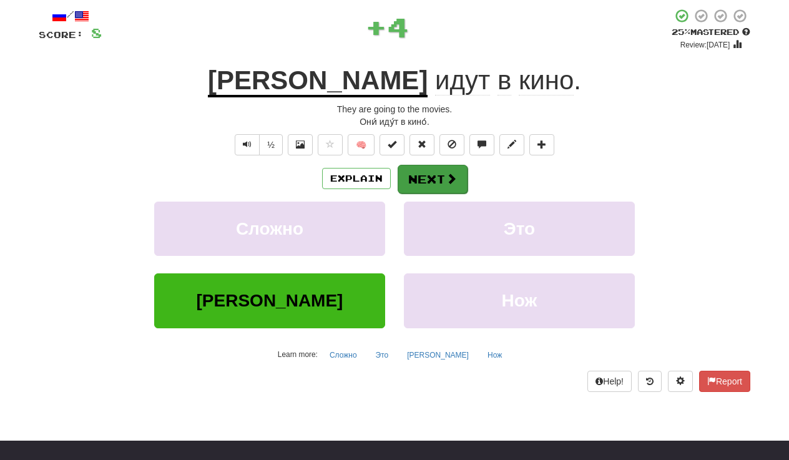
click at [417, 176] on button "Next" at bounding box center [433, 179] width 70 height 29
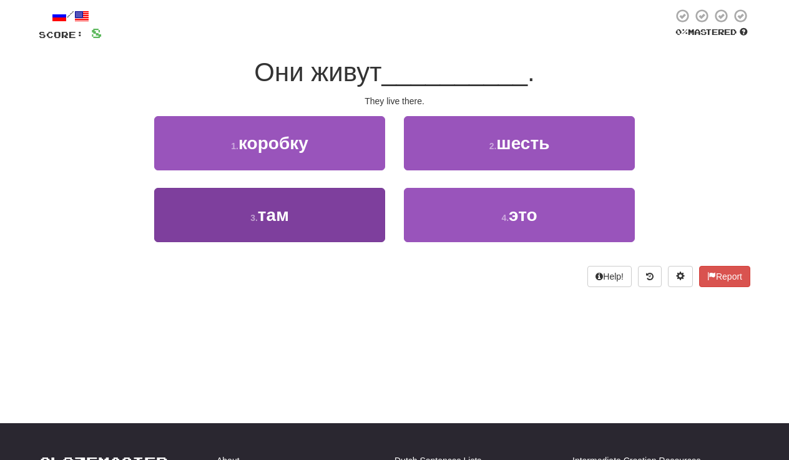
click at [353, 214] on button "3 . там" at bounding box center [269, 215] width 231 height 54
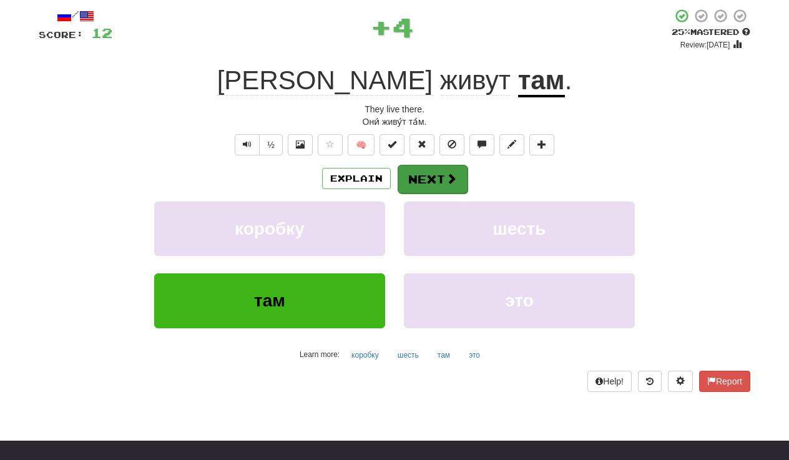
click at [435, 174] on button "Next" at bounding box center [433, 179] width 70 height 29
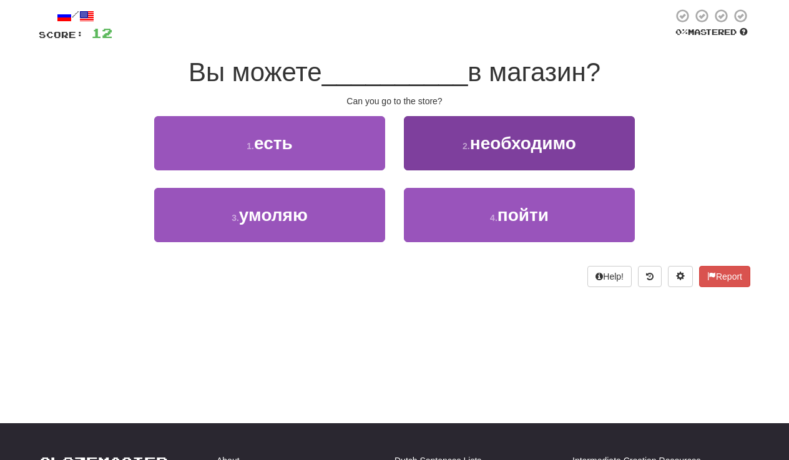
click at [440, 147] on button "2 . необходимо" at bounding box center [519, 143] width 231 height 54
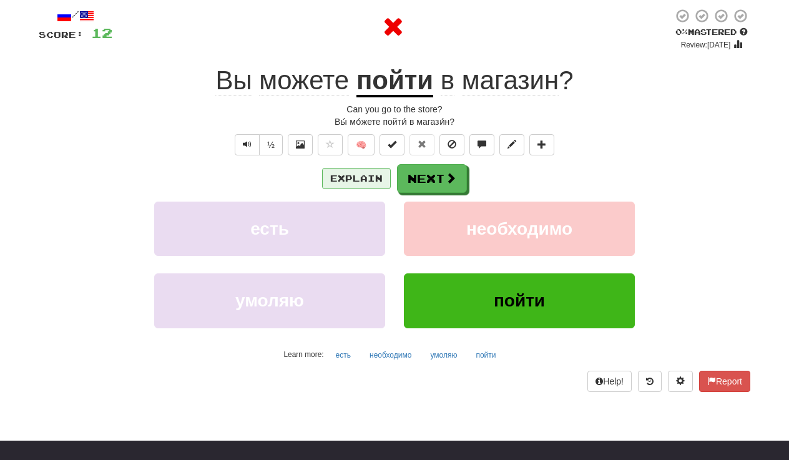
click at [367, 179] on button "Explain" at bounding box center [356, 178] width 69 height 21
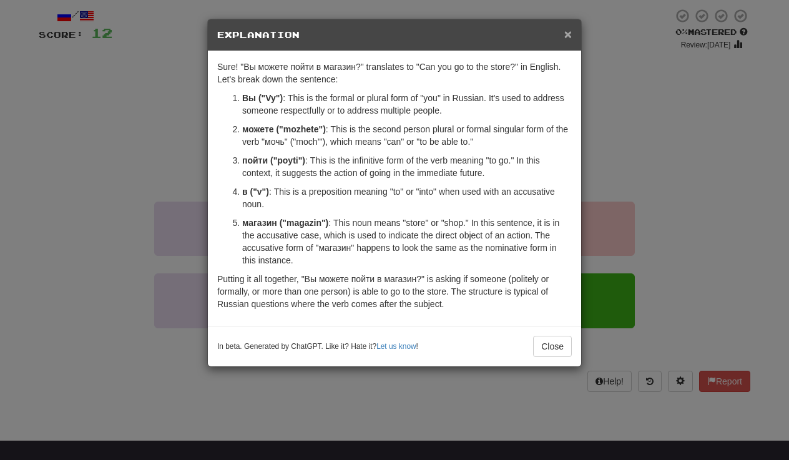
click at [568, 36] on span "×" at bounding box center [567, 34] width 7 height 14
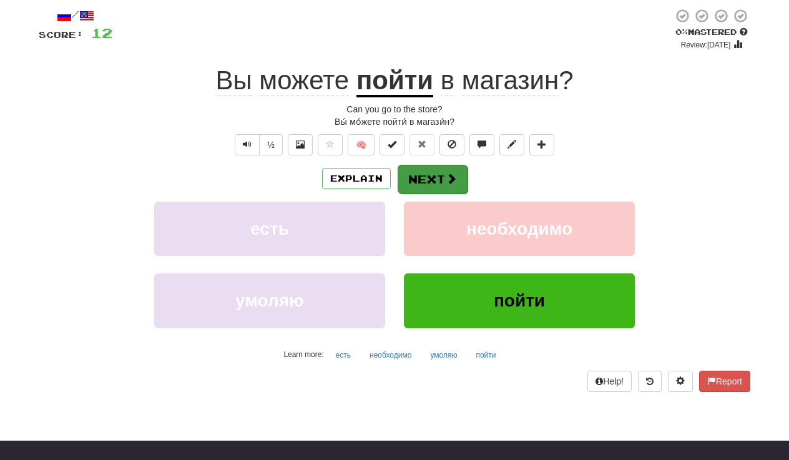
click at [446, 190] on button "Next" at bounding box center [433, 179] width 70 height 29
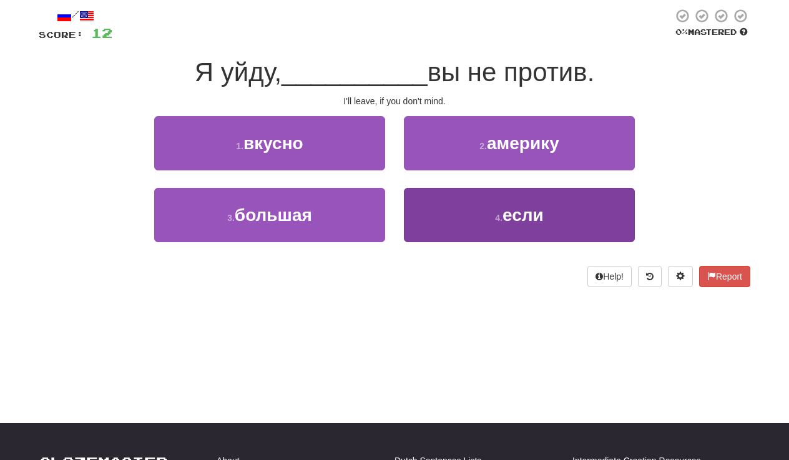
click at [433, 215] on button "4 . если" at bounding box center [519, 215] width 231 height 54
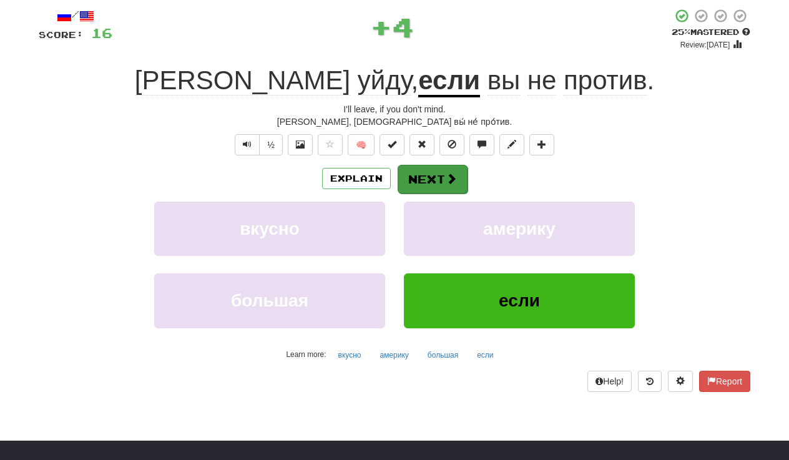
click at [446, 175] on span at bounding box center [451, 178] width 11 height 11
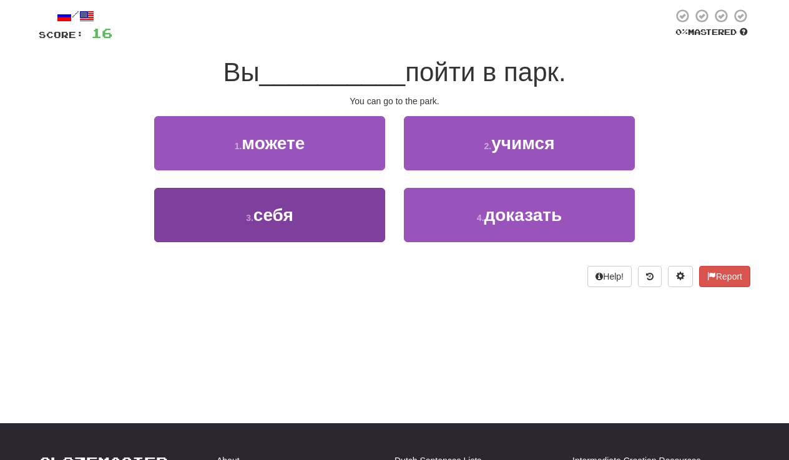
click at [252, 213] on small "3 ." at bounding box center [249, 218] width 7 height 10
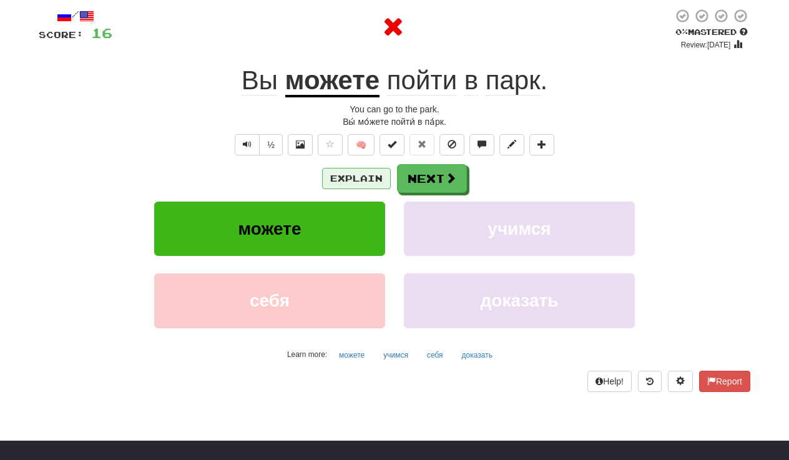
click at [357, 171] on button "Explain" at bounding box center [356, 178] width 69 height 21
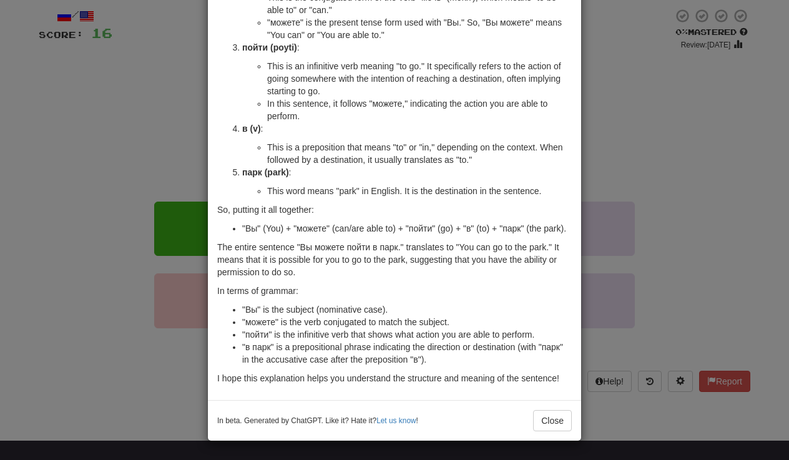
scroll to position [175, 0]
click at [550, 418] on button "Close" at bounding box center [552, 420] width 39 height 21
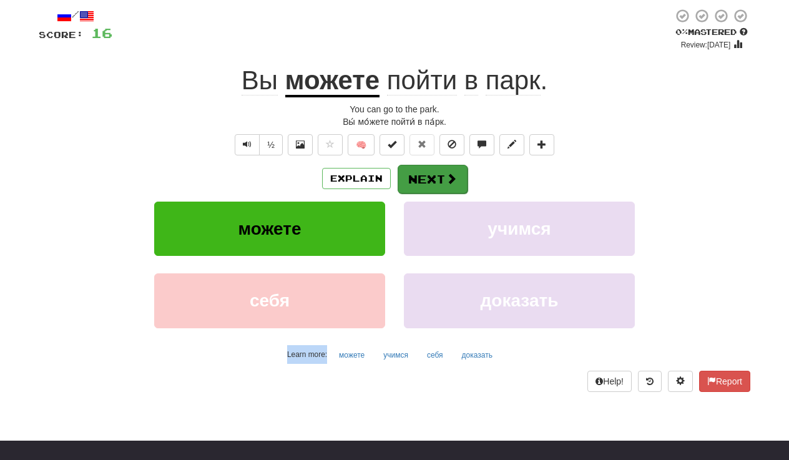
drag, startPoint x: 550, startPoint y: 418, endPoint x: 452, endPoint y: 174, distance: 263.8
click at [452, 174] on span at bounding box center [451, 178] width 11 height 11
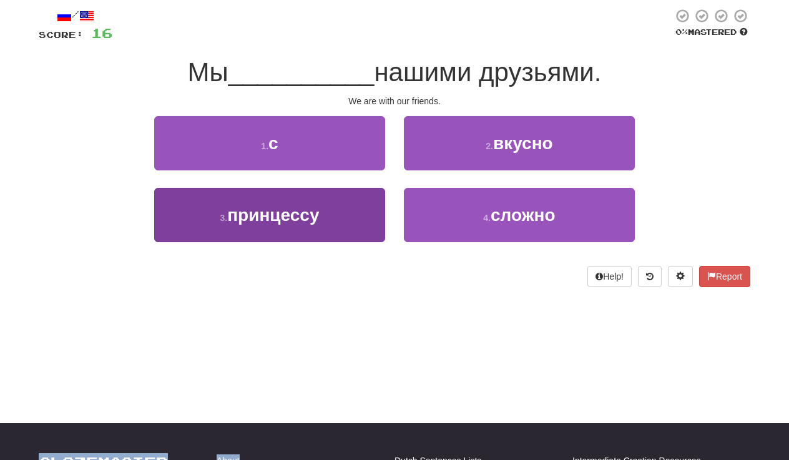
click at [343, 202] on button "3 . принцессу" at bounding box center [269, 215] width 231 height 54
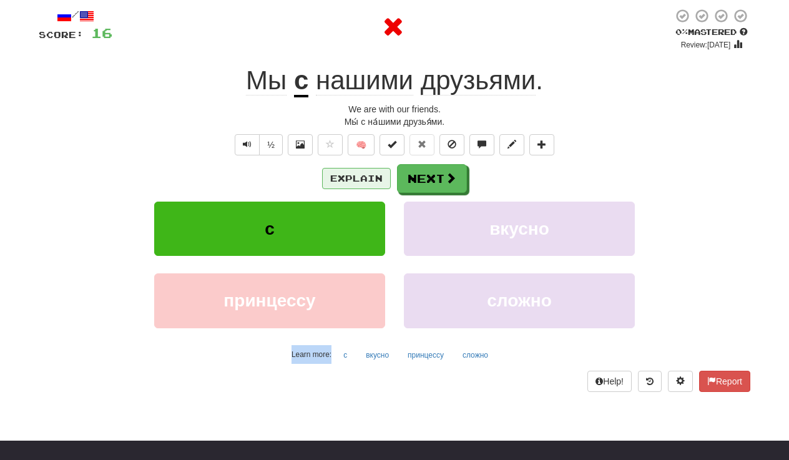
click at [358, 170] on button "Explain" at bounding box center [356, 178] width 69 height 21
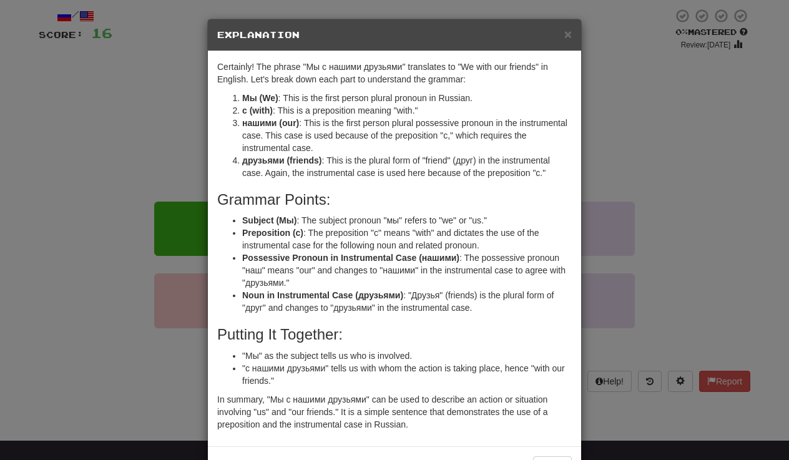
drag, startPoint x: 472, startPoint y: 190, endPoint x: 473, endPoint y: 174, distance: 16.9
click at [473, 180] on div "Certainly! The phrase "Мы с нашими друзьями" translates to "We with our friends…" at bounding box center [394, 248] width 373 height 395
click at [568, 33] on span "×" at bounding box center [567, 34] width 7 height 14
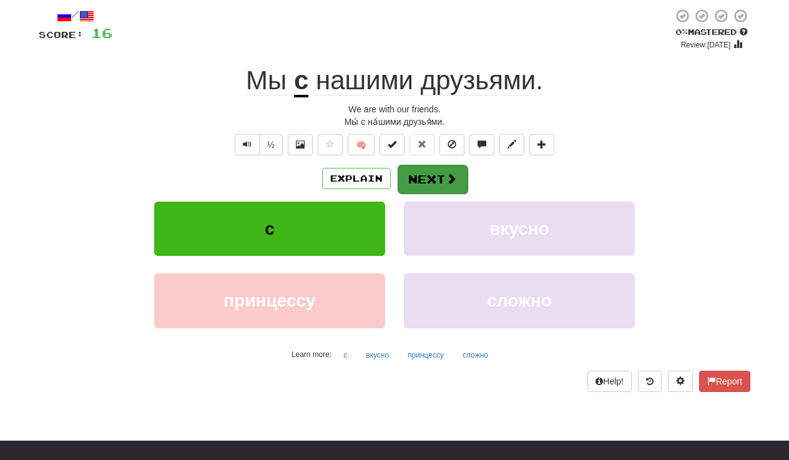
click at [454, 173] on span at bounding box center [451, 178] width 11 height 11
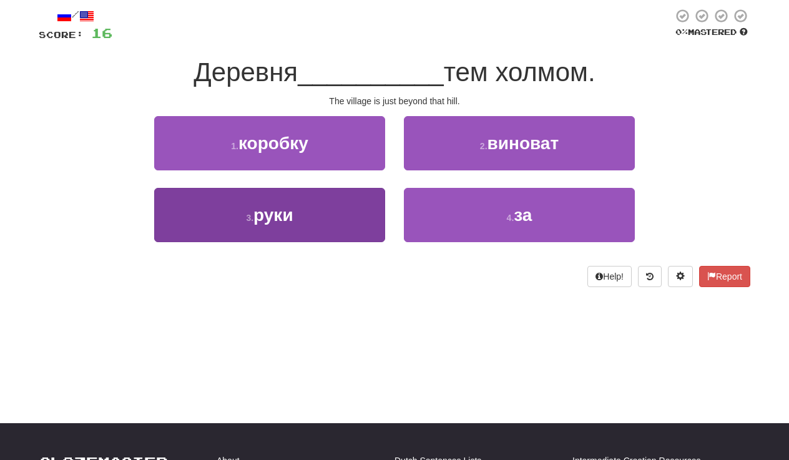
click at [372, 222] on button "3 . руки" at bounding box center [269, 215] width 231 height 54
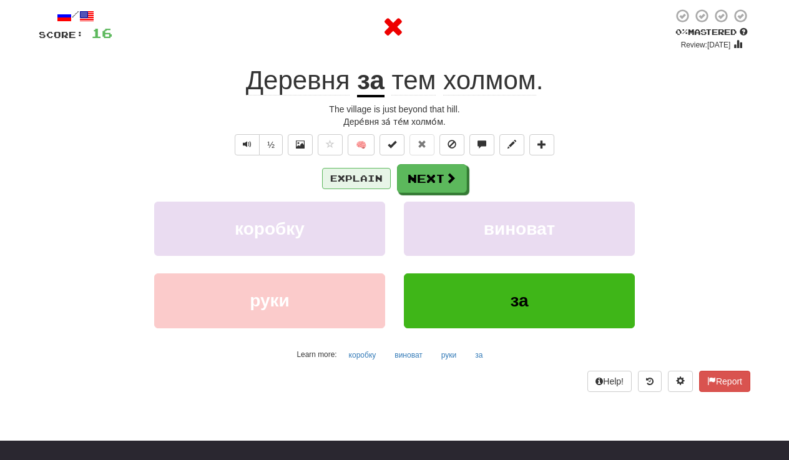
click at [361, 179] on button "Explain" at bounding box center [356, 178] width 69 height 21
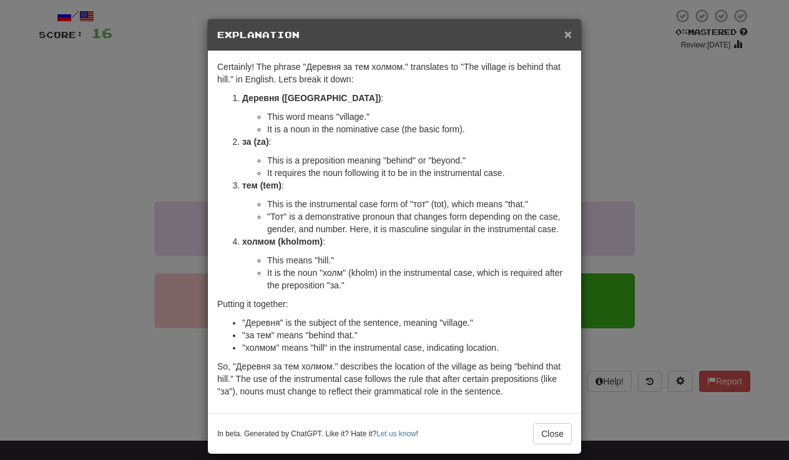
click at [565, 34] on span "×" at bounding box center [567, 34] width 7 height 14
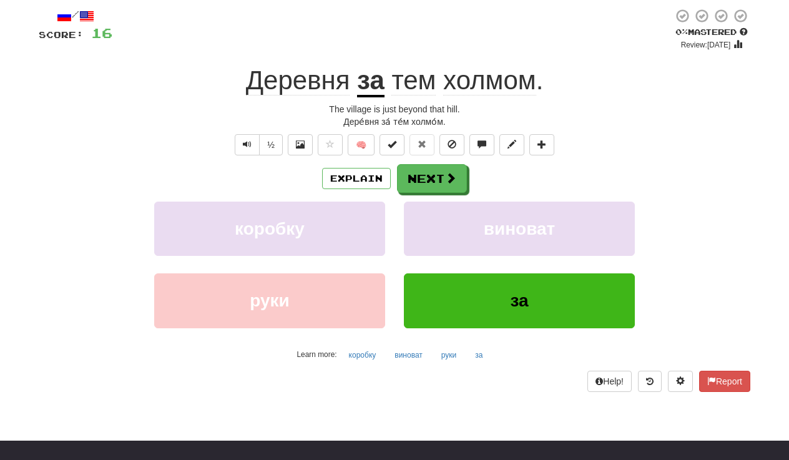
click at [444, 162] on div "/ Score: 16 0 % Mastered Review: 2025-10-14 Деревня за тем холмом . The village…" at bounding box center [395, 199] width 712 height 383
click at [437, 182] on button "Next" at bounding box center [433, 179] width 70 height 29
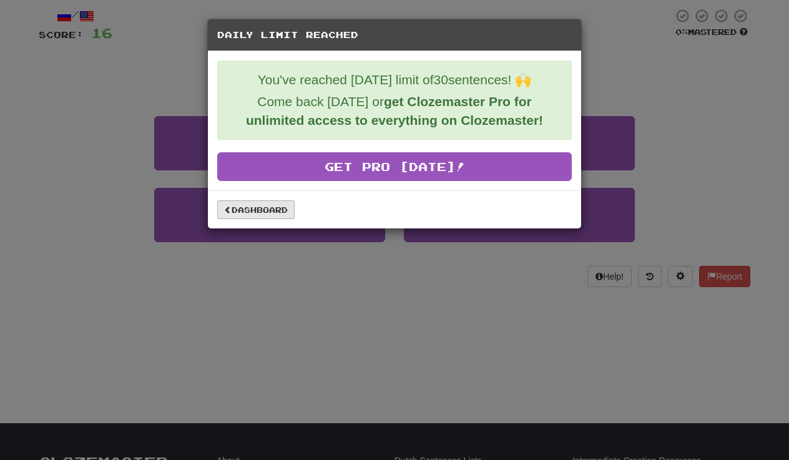
click at [255, 212] on link "Dashboard" at bounding box center [255, 209] width 77 height 19
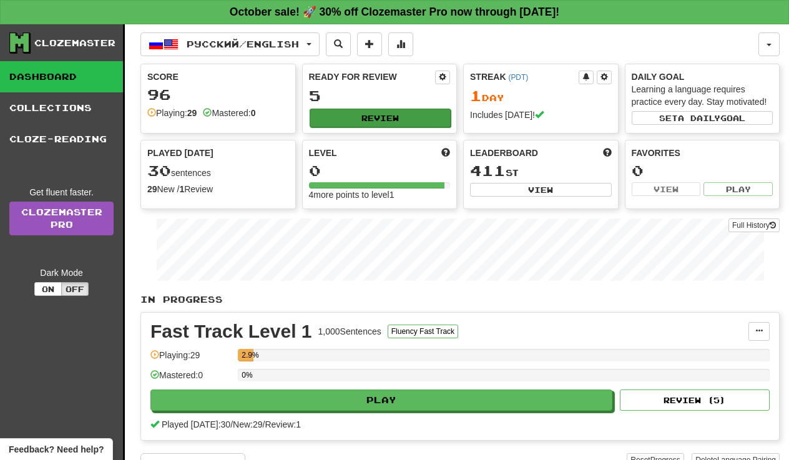
click at [350, 117] on button "Review" at bounding box center [381, 118] width 142 height 19
select select "**"
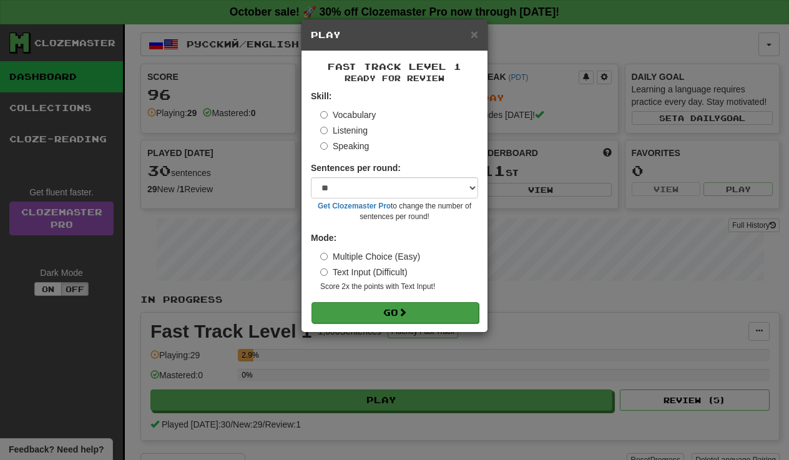
click at [363, 314] on button "Go" at bounding box center [394, 312] width 167 height 21
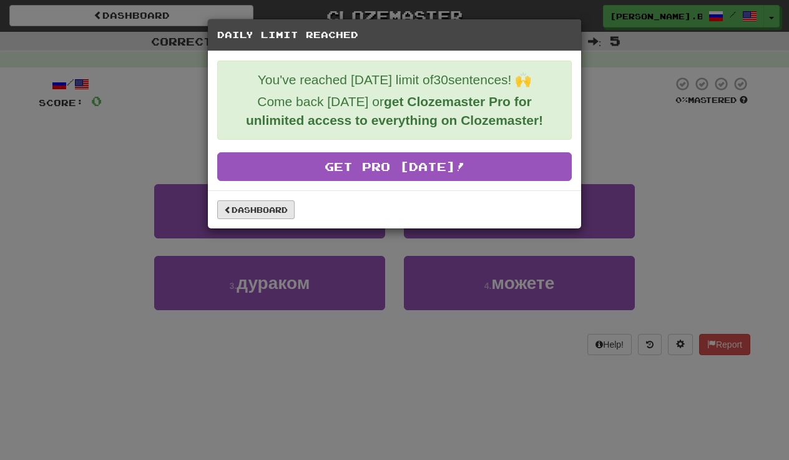
click at [275, 208] on link "Dashboard" at bounding box center [255, 209] width 77 height 19
